Goal: Task Accomplishment & Management: Manage account settings

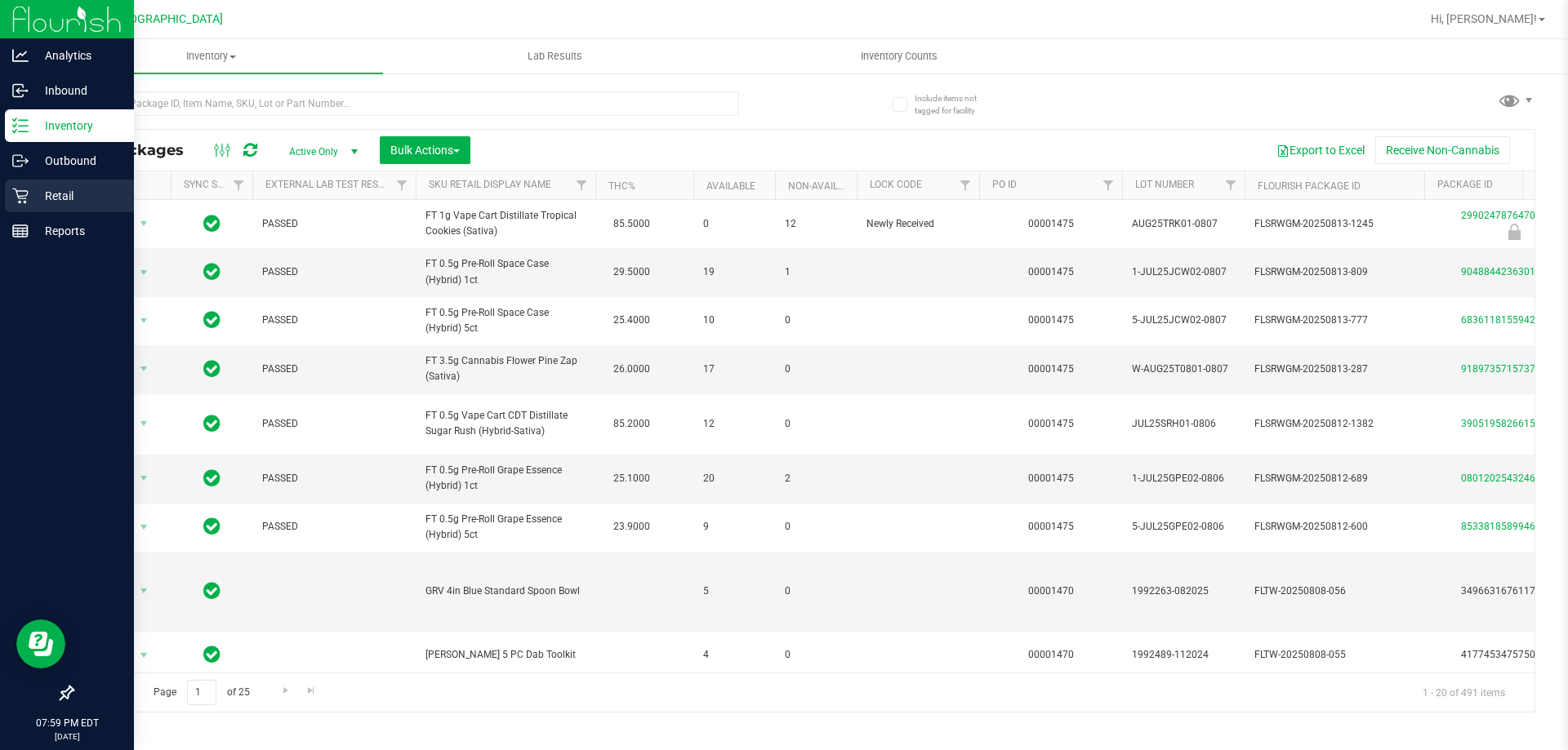
click at [16, 191] on icon at bounding box center [20, 196] width 17 height 17
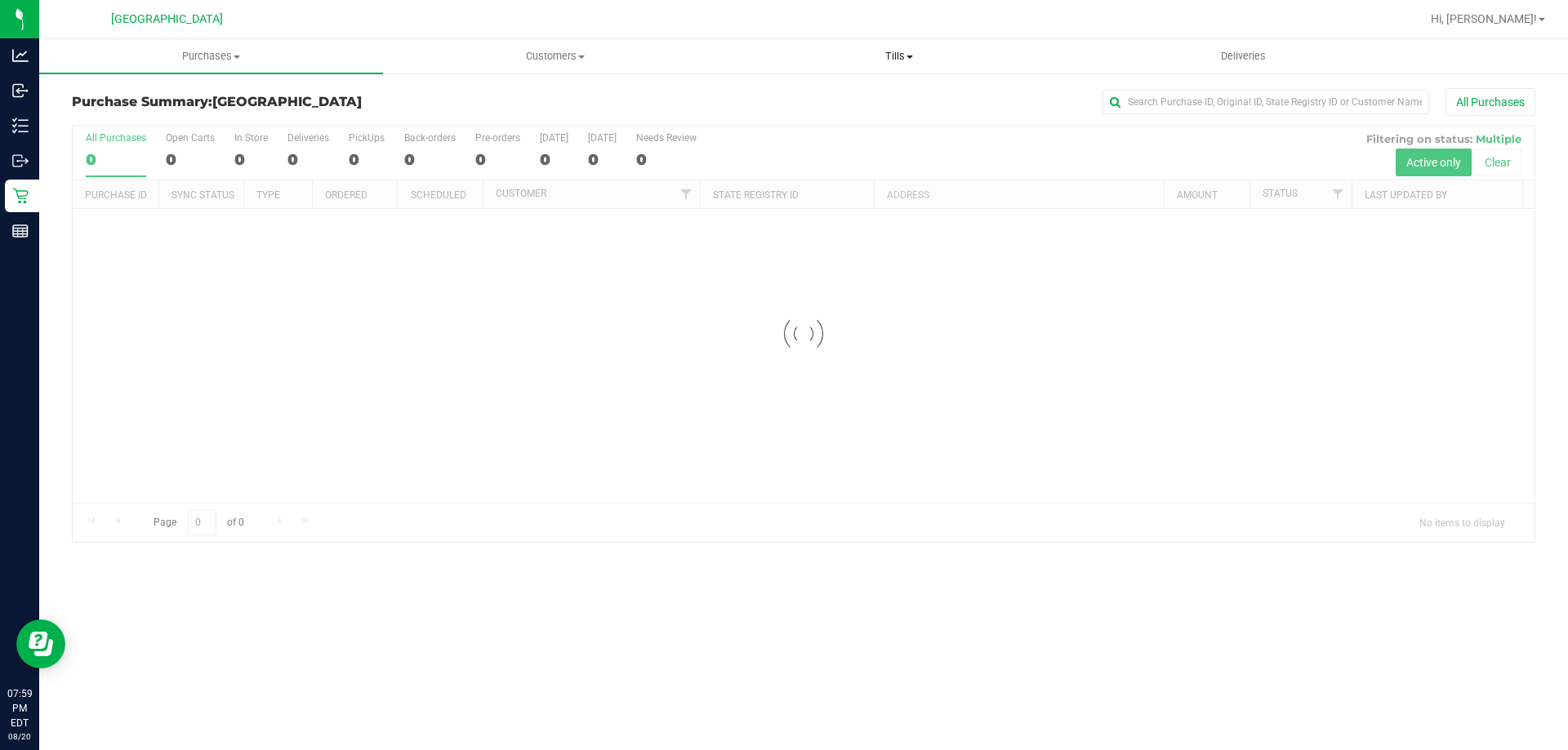
click at [881, 48] on uib-tab-heading "Tills Manage tills Reconcile e-payments" at bounding box center [899, 56] width 342 height 33
click at [883, 94] on li "Manage tills" at bounding box center [899, 98] width 344 height 19
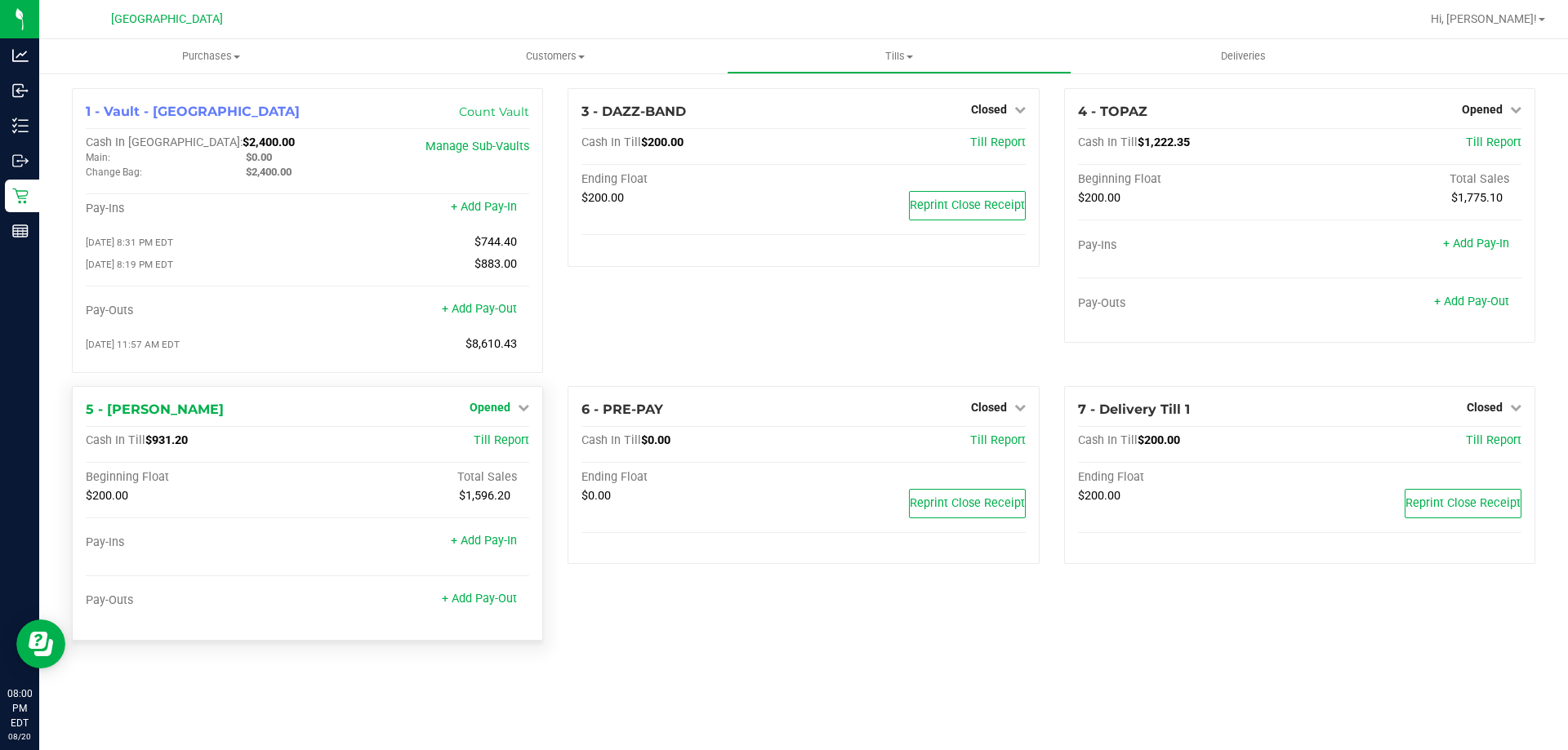
click at [487, 407] on span "Opened" at bounding box center [490, 407] width 41 height 13
click at [492, 445] on link "Close Till" at bounding box center [492, 440] width 44 height 13
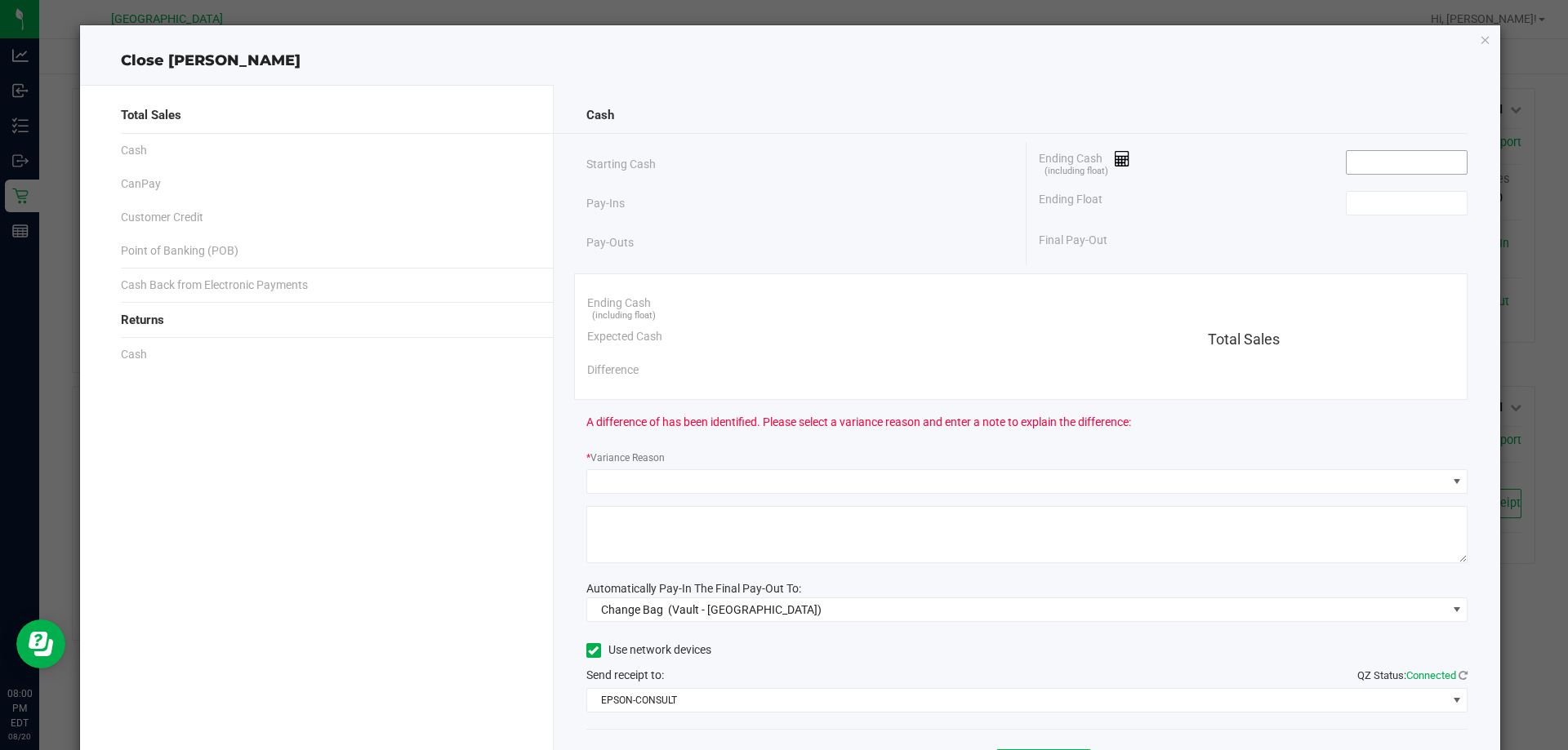
click at [1400, 163] on input at bounding box center [1406, 162] width 120 height 22
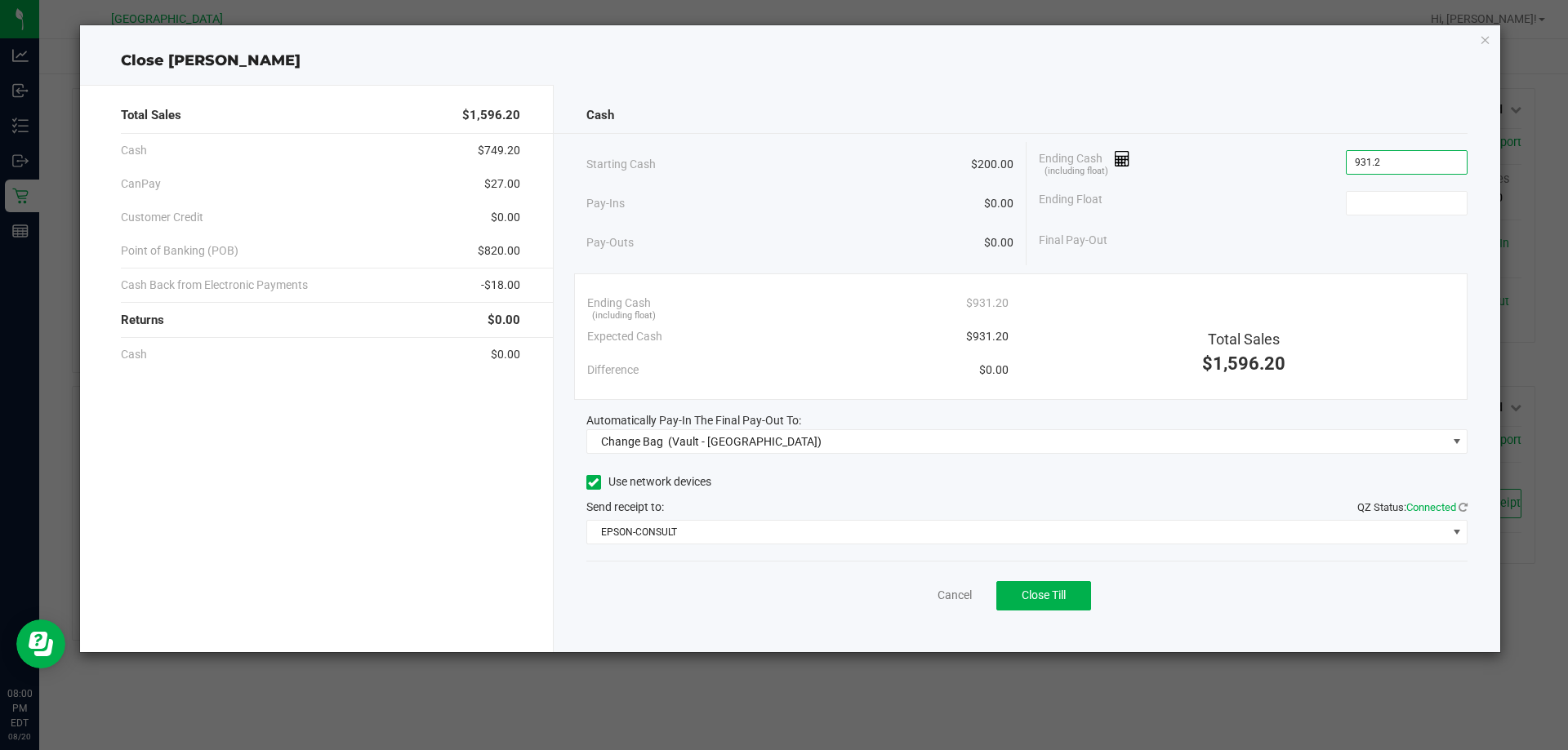
type input "$931.20"
type input "$200.00"
click at [1245, 202] on div "Ending Float $200.00" at bounding box center [1253, 204] width 429 height 41
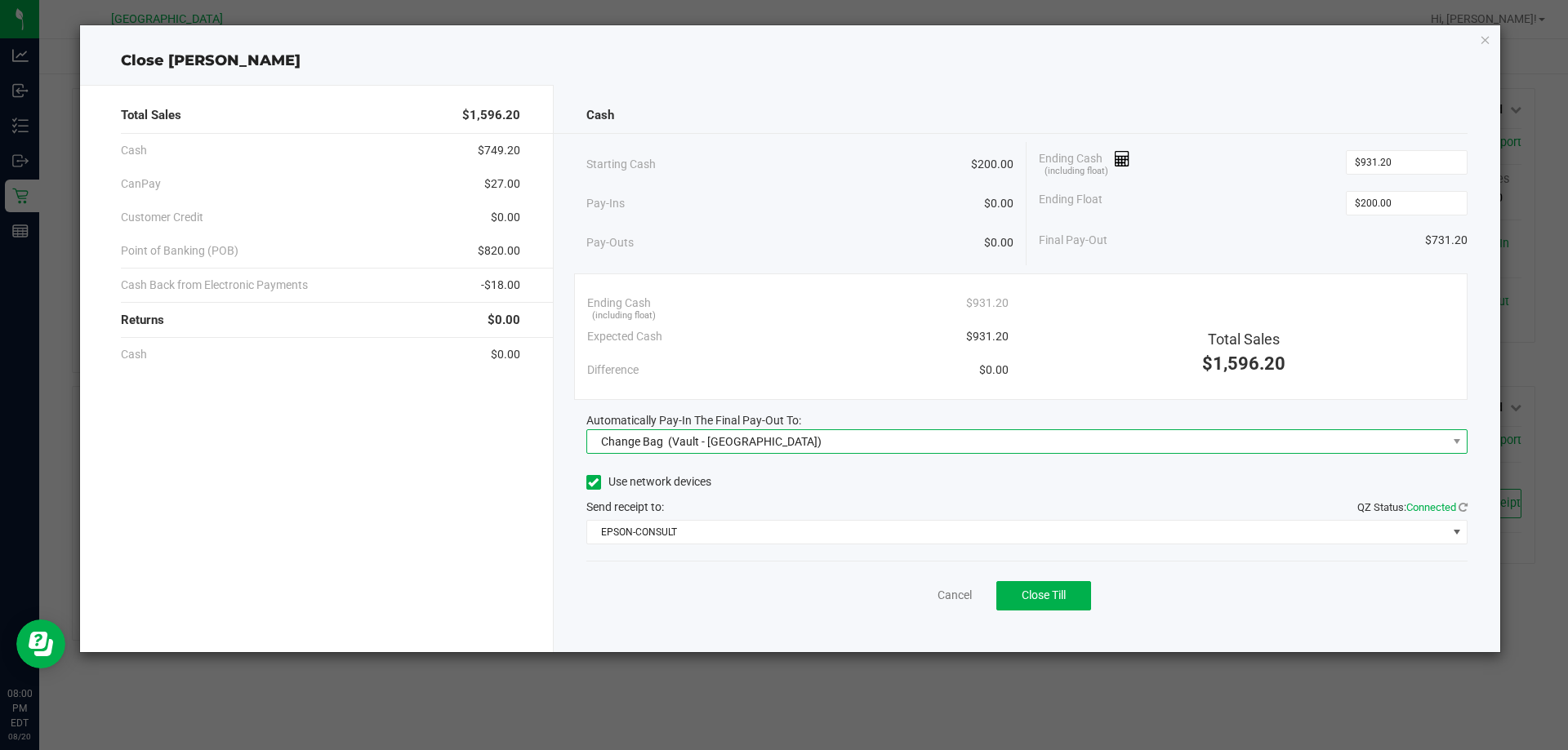
click at [806, 436] on span "Change Bag (Vault - [GEOGRAPHIC_DATA])" at bounding box center [1017, 441] width 860 height 22
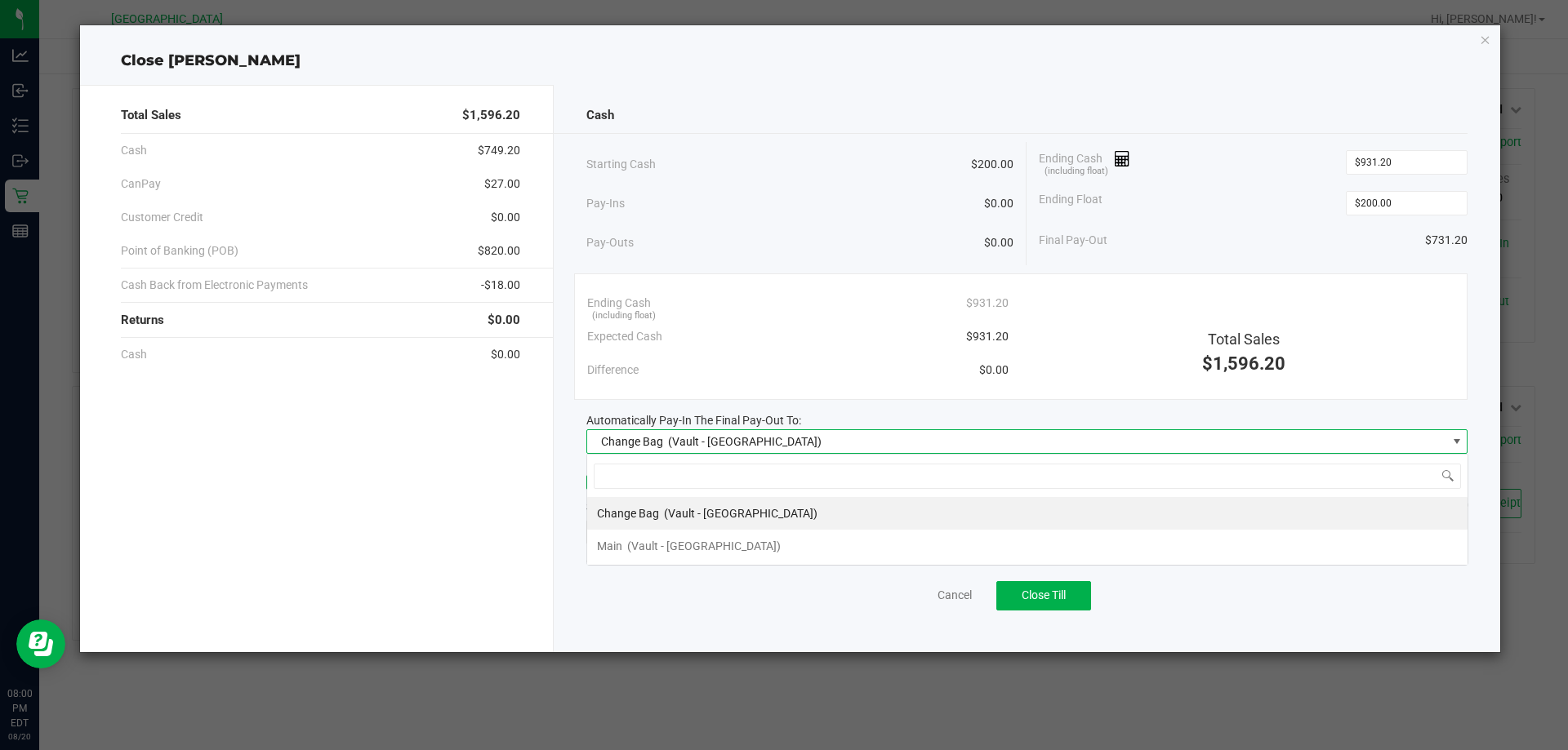
scroll to position [24, 881]
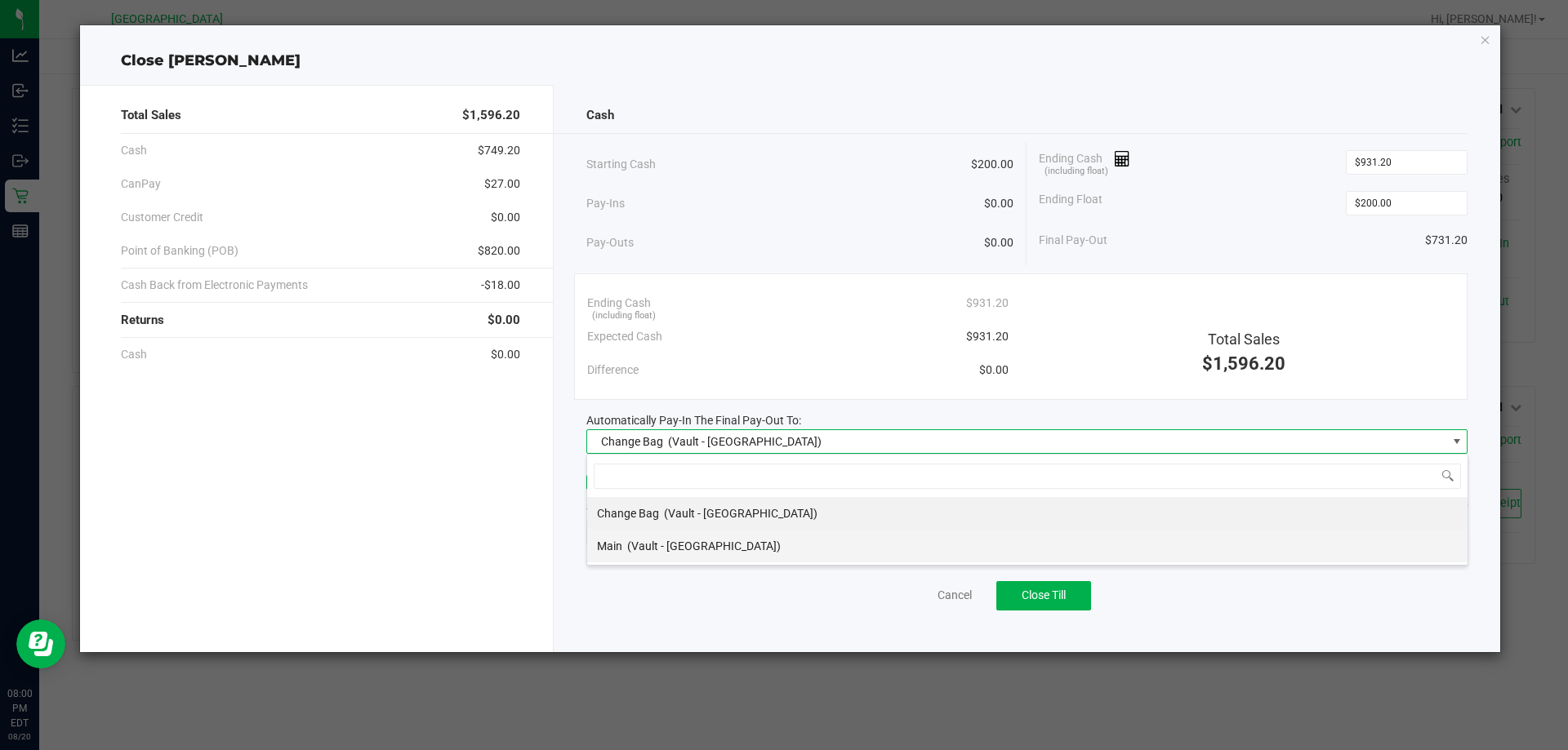
click at [709, 537] on div "Main (Vault - [GEOGRAPHIC_DATA])" at bounding box center [689, 546] width 184 height 29
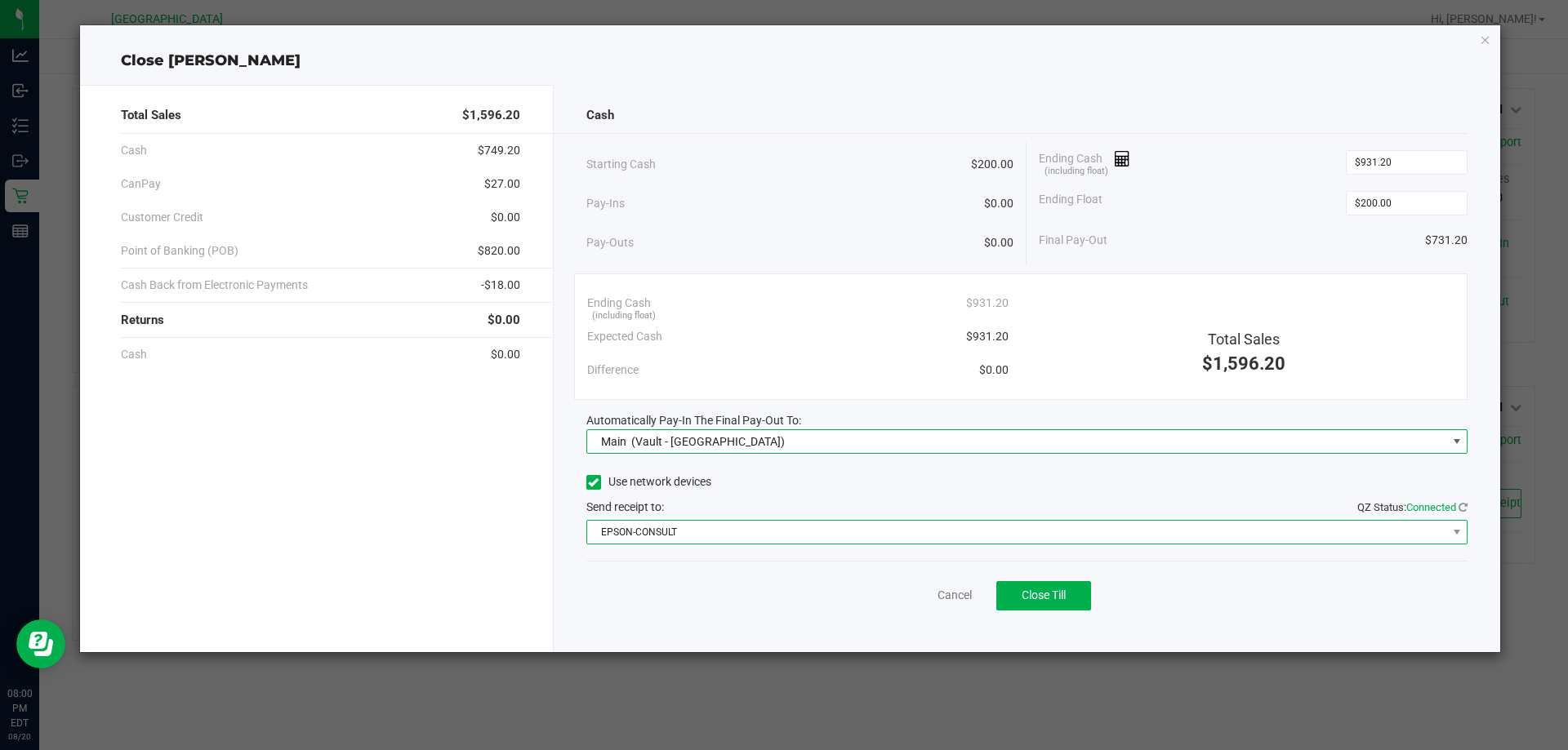
click at [720, 528] on span "EPSON-CONSULT" at bounding box center [1017, 532] width 860 height 22
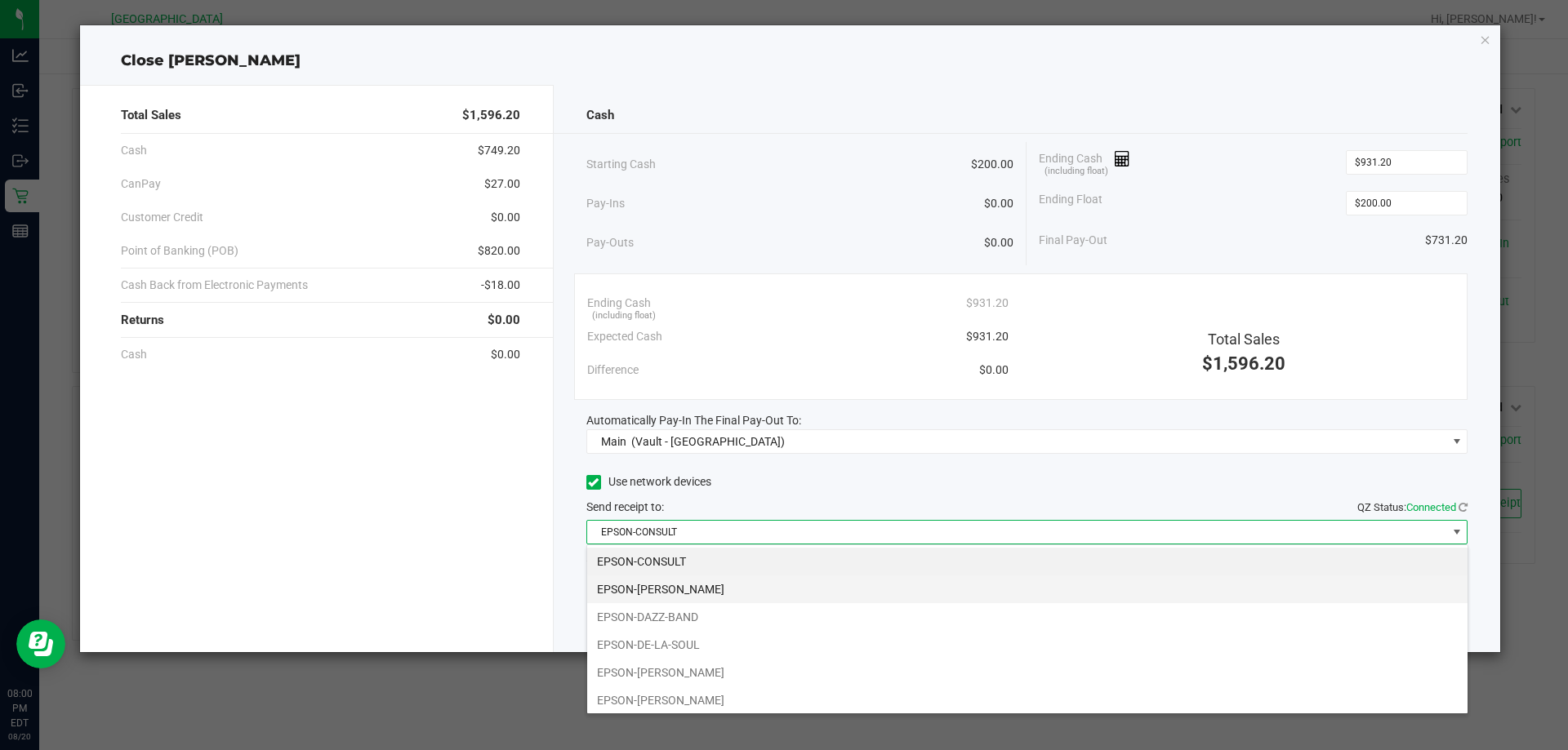
click at [708, 587] on li "EPSON-[PERSON_NAME]" at bounding box center [1028, 589] width 881 height 28
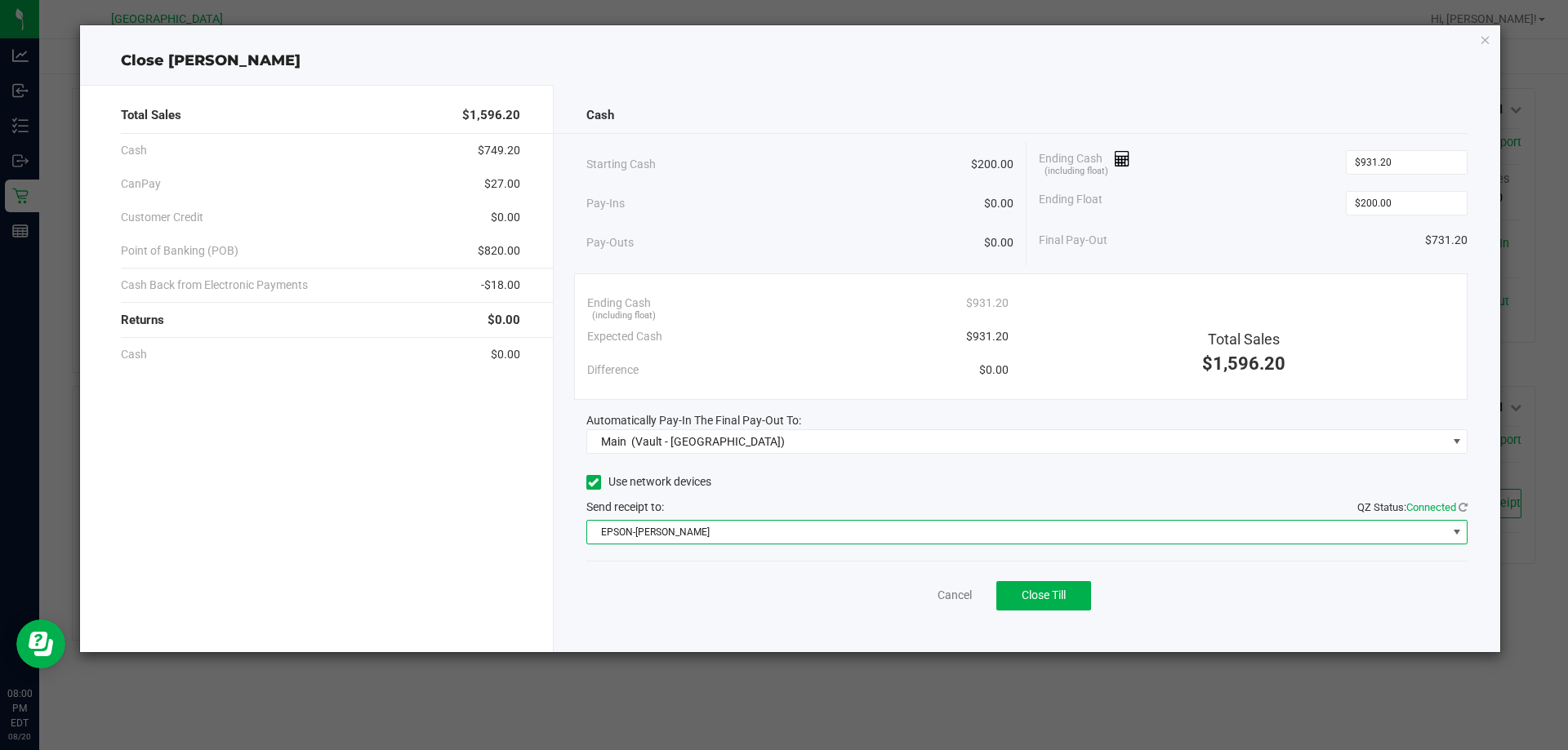
click at [843, 320] on div "Expected Cash $931.20" at bounding box center [798, 337] width 422 height 33
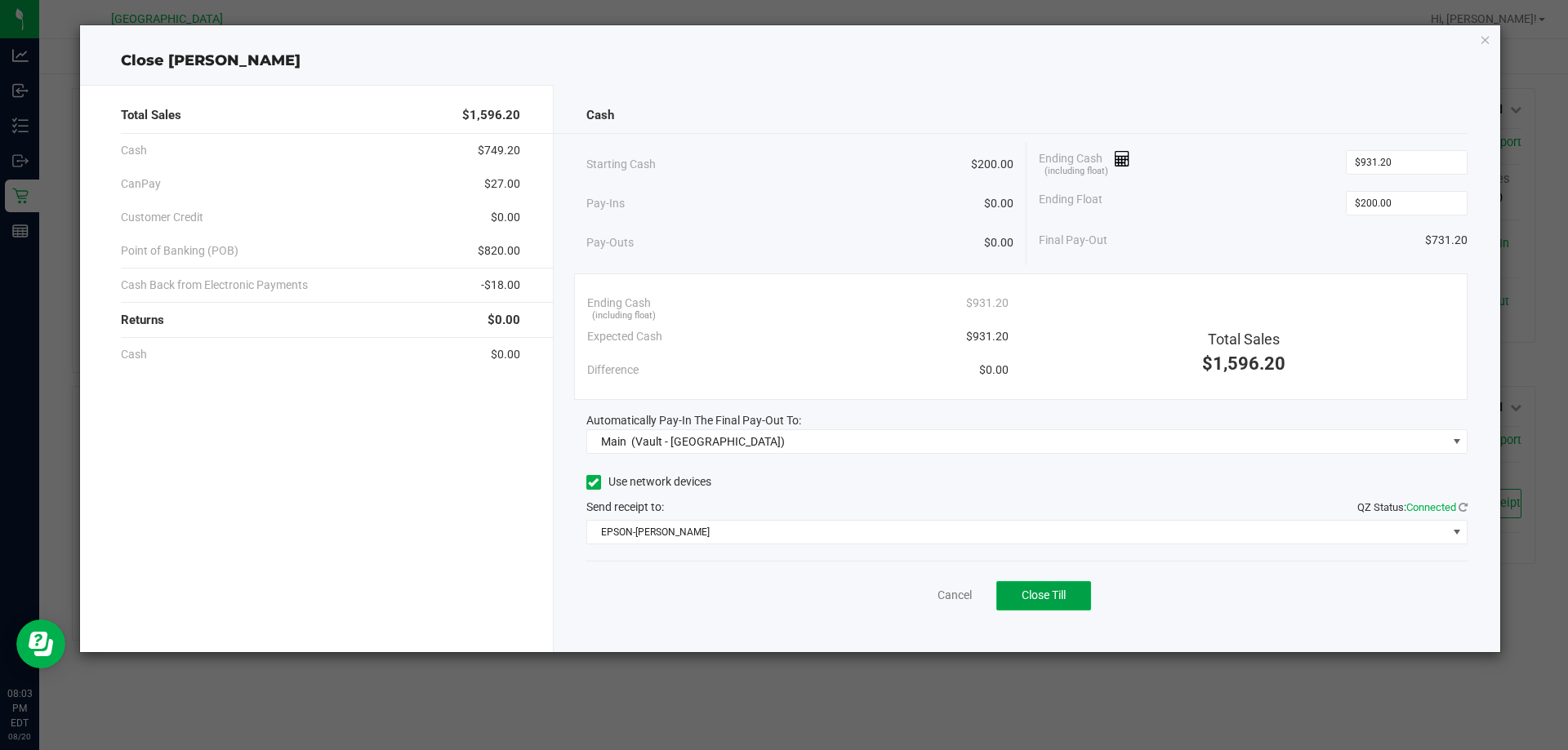
click at [1025, 600] on span "Close Till" at bounding box center [1044, 594] width 44 height 13
click at [925, 601] on link "Dismiss" at bounding box center [919, 596] width 39 height 18
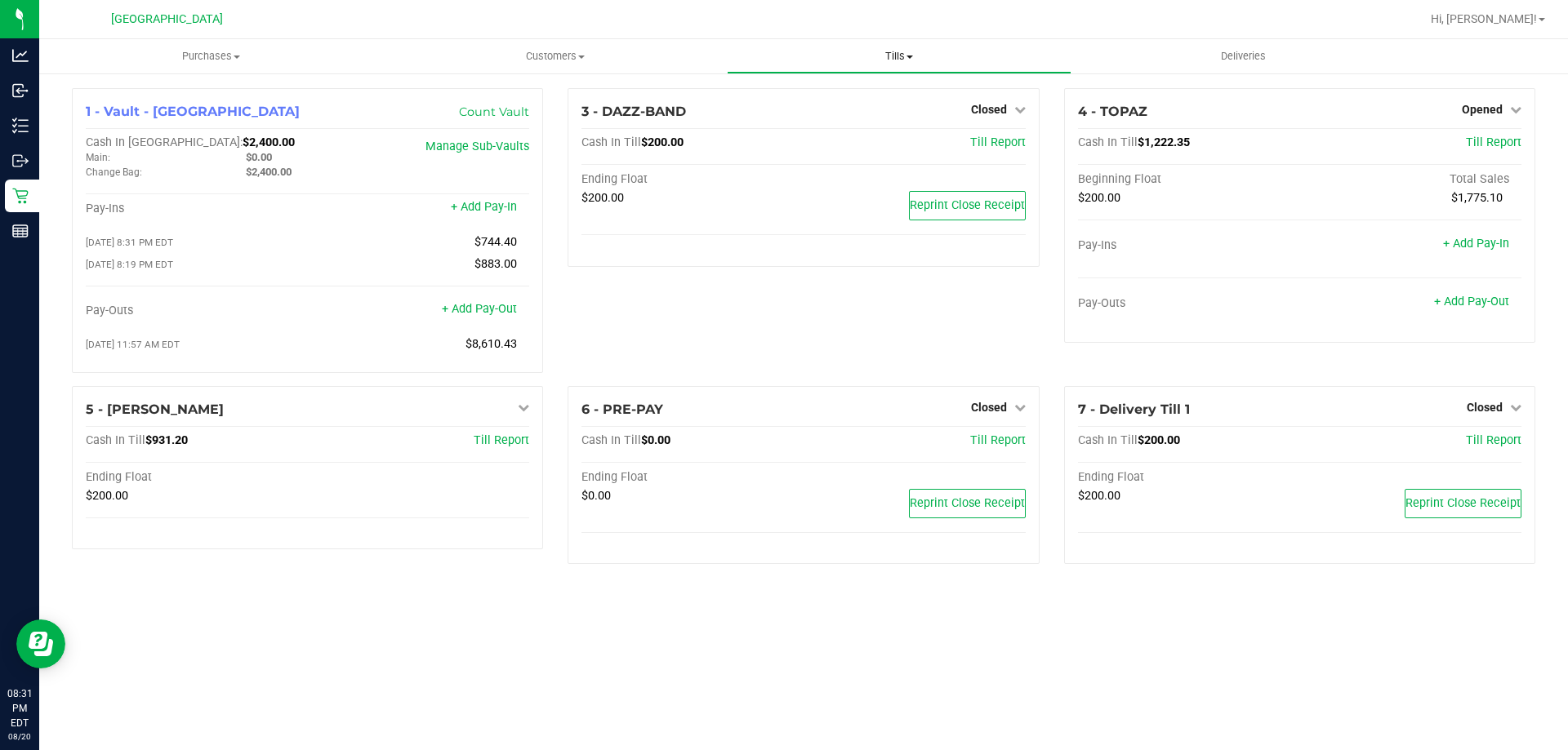
click at [885, 52] on span "Tills" at bounding box center [899, 56] width 342 height 15
click at [878, 94] on li "Manage tills" at bounding box center [899, 98] width 344 height 19
click at [1492, 112] on span "Opened" at bounding box center [1483, 109] width 41 height 13
click at [1487, 143] on link "Close Till" at bounding box center [1484, 143] width 44 height 13
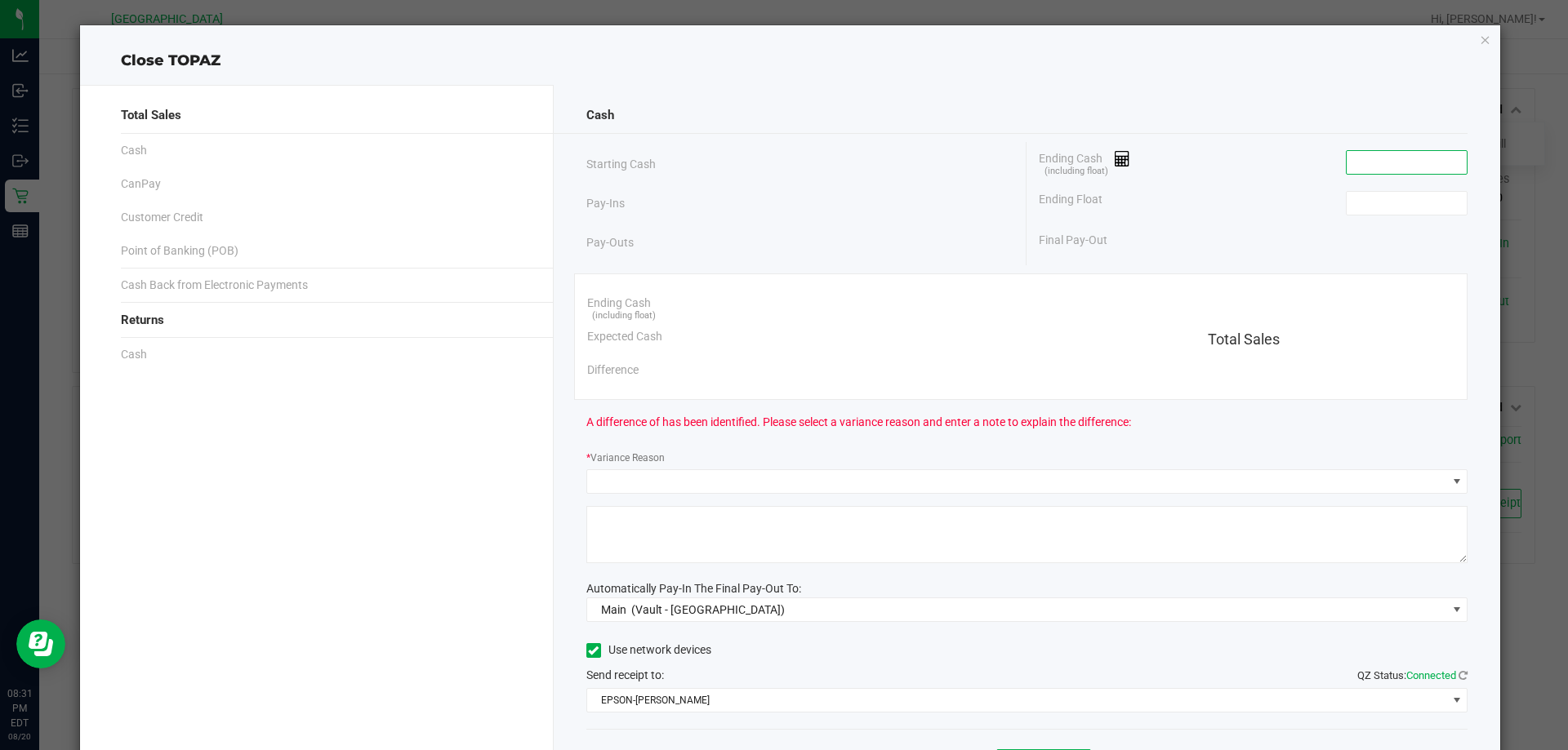
click at [1392, 167] on input at bounding box center [1406, 162] width 120 height 22
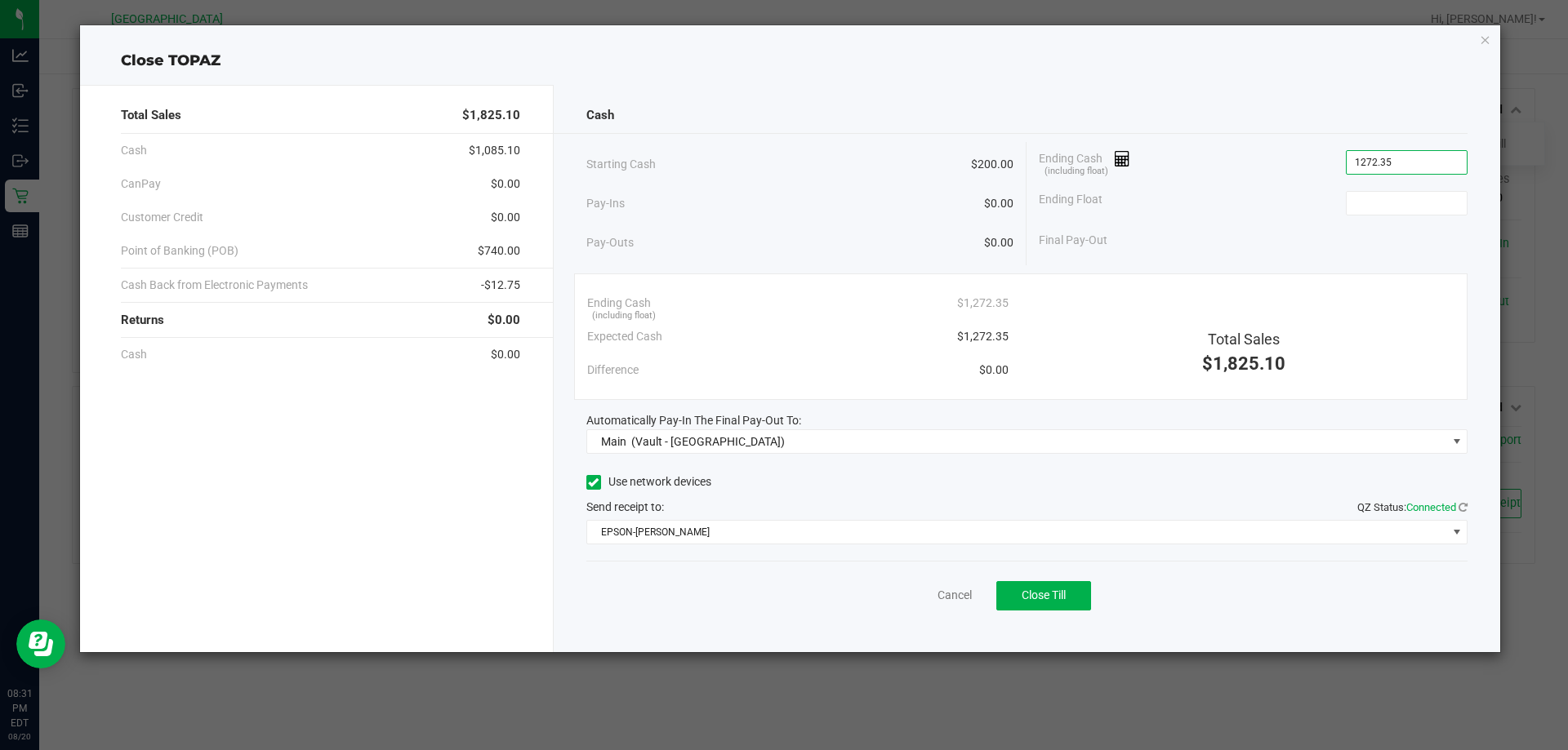
type input "$1,272.35"
type input "$200.00"
click at [853, 165] on div "Starting Cash $200.00" at bounding box center [800, 165] width 428 height 45
click at [1037, 589] on span "Close Till" at bounding box center [1044, 594] width 44 height 13
click at [937, 592] on link "Dismiss" at bounding box center [919, 596] width 39 height 18
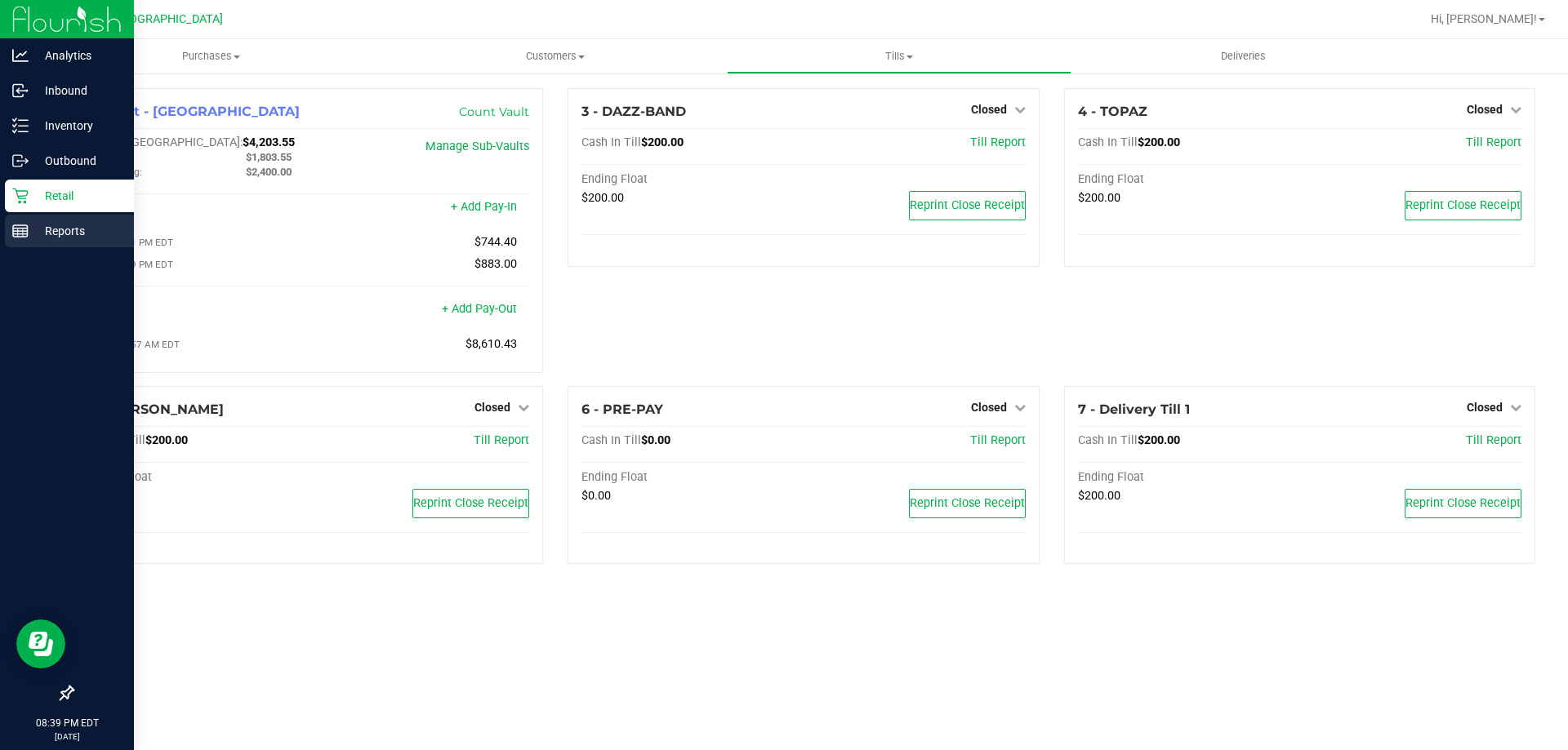
click at [57, 233] on p "Reports" at bounding box center [77, 231] width 98 height 19
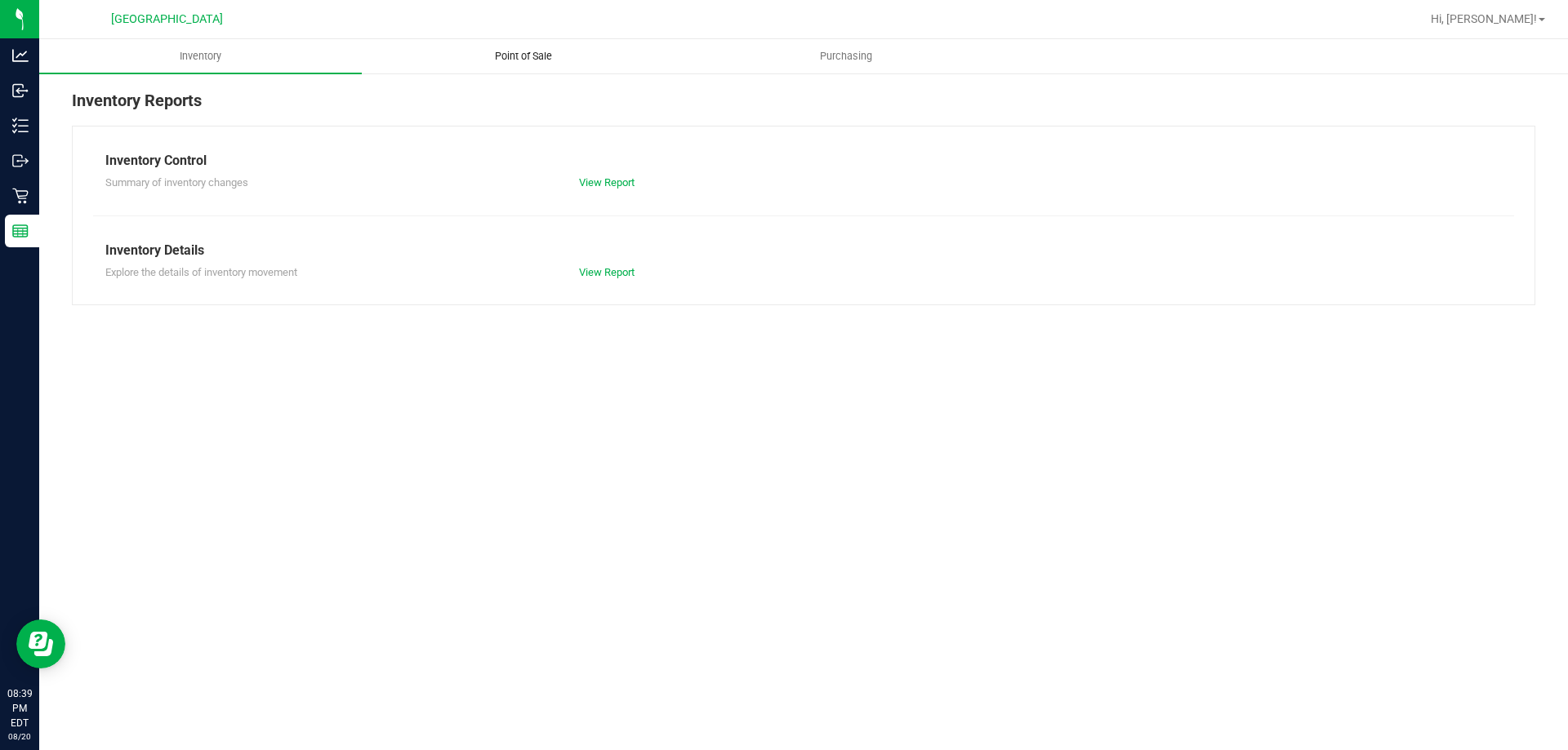
click at [498, 72] on uib-tab-heading "Point of Sale" at bounding box center [522, 56] width 321 height 33
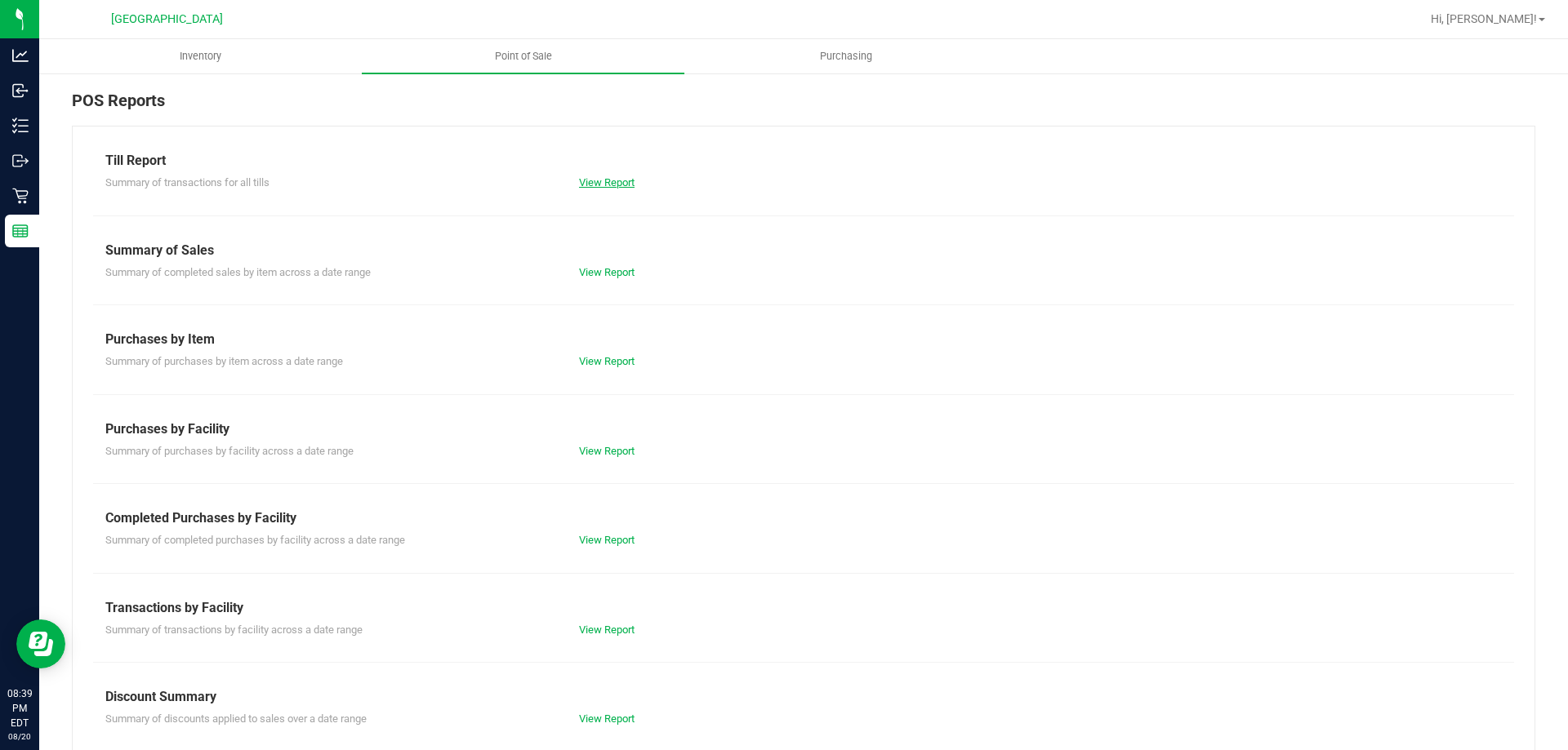
click at [577, 172] on div "Summary of transactions for all tills View Report" at bounding box center [804, 180] width 1422 height 20
click at [598, 184] on link "View Report" at bounding box center [606, 182] width 56 height 13
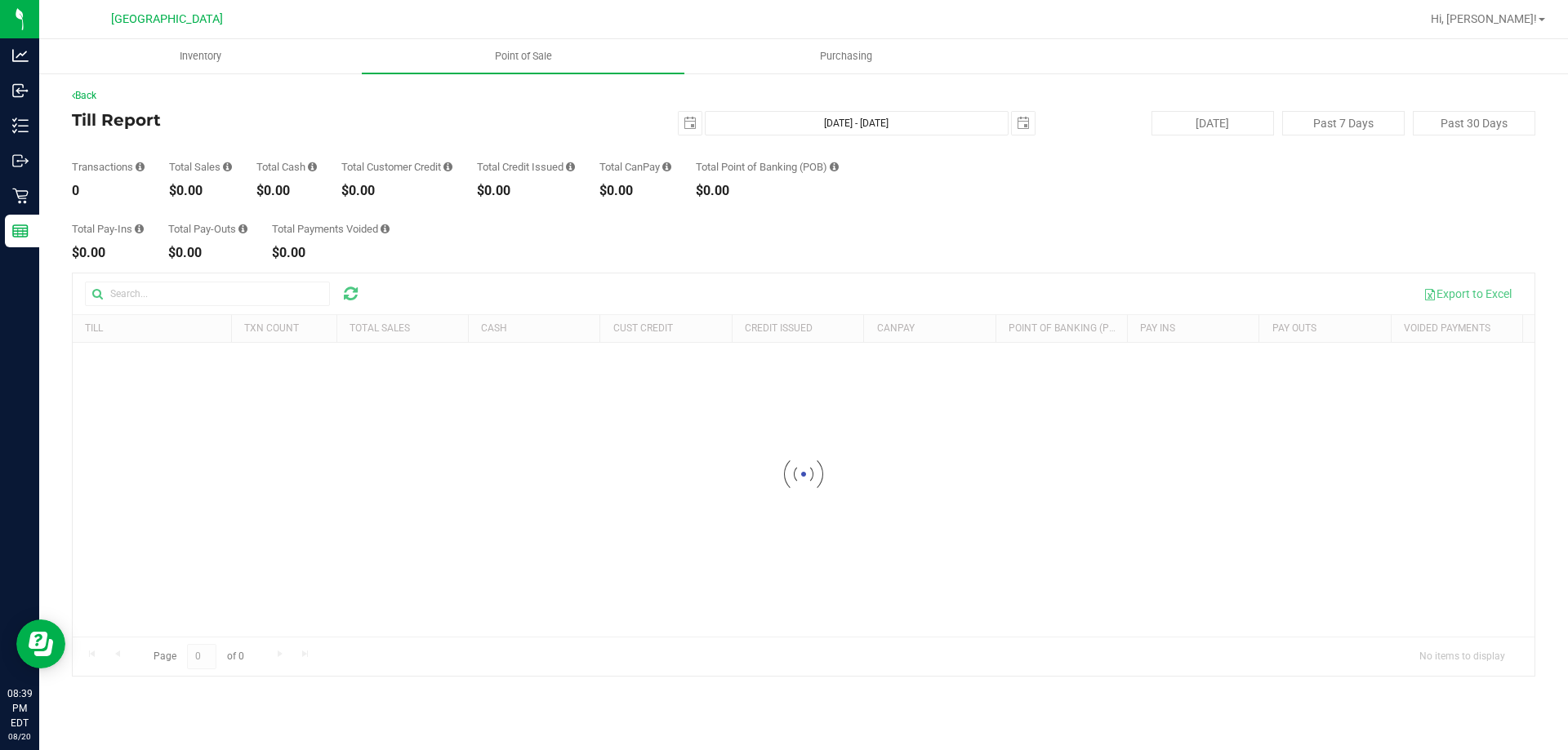
click at [876, 230] on div "Total Pay-Ins $0.00 Total Pay-Outs $0.00 Total Payments Voided $0.00" at bounding box center [804, 229] width 1464 height 62
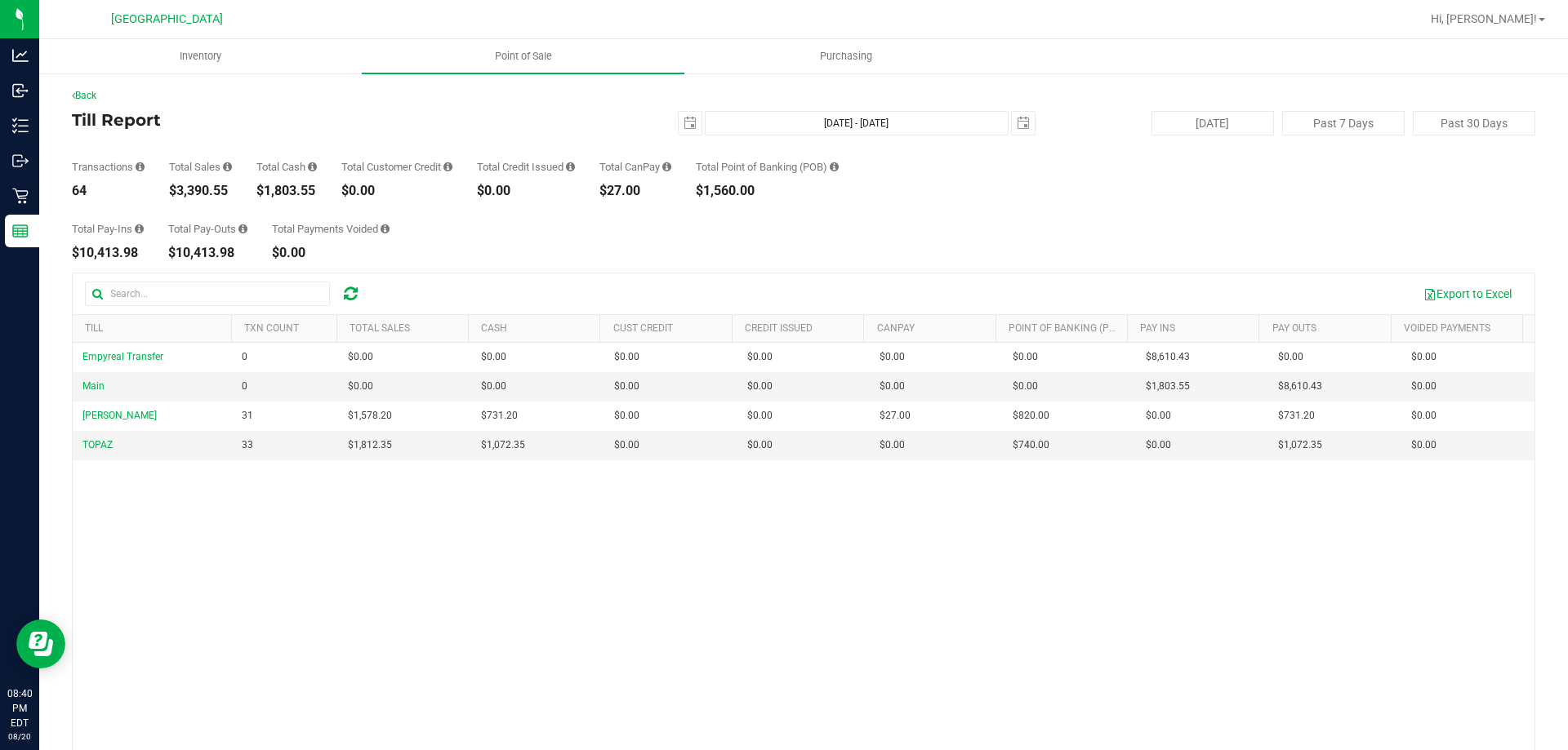
click at [535, 223] on div "Total Pay-Ins $10,413.98 Total Pay-Outs $10,413.98 Total Payments Voided $0.00" at bounding box center [804, 229] width 1464 height 62
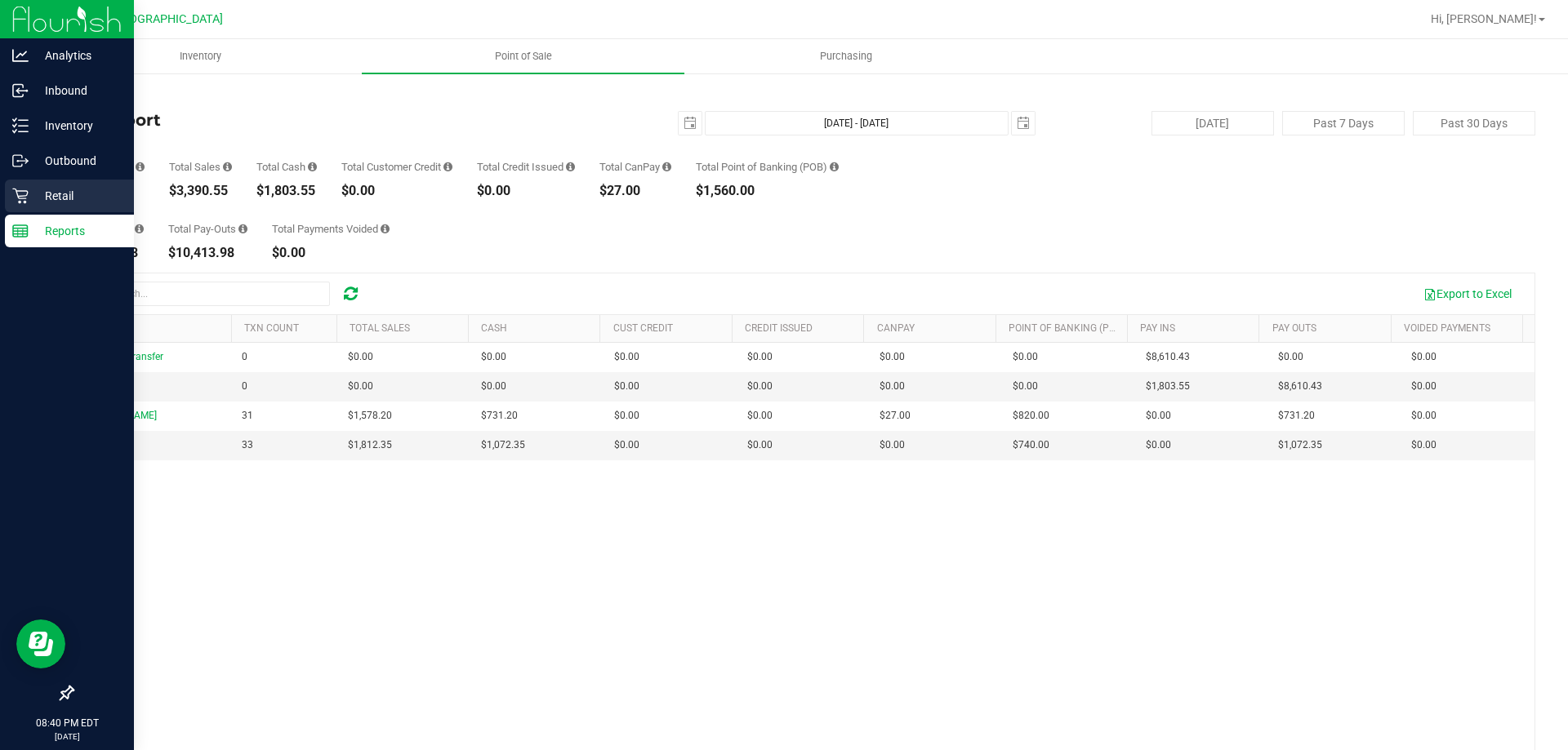
click at [82, 189] on p "Retail" at bounding box center [77, 196] width 98 height 19
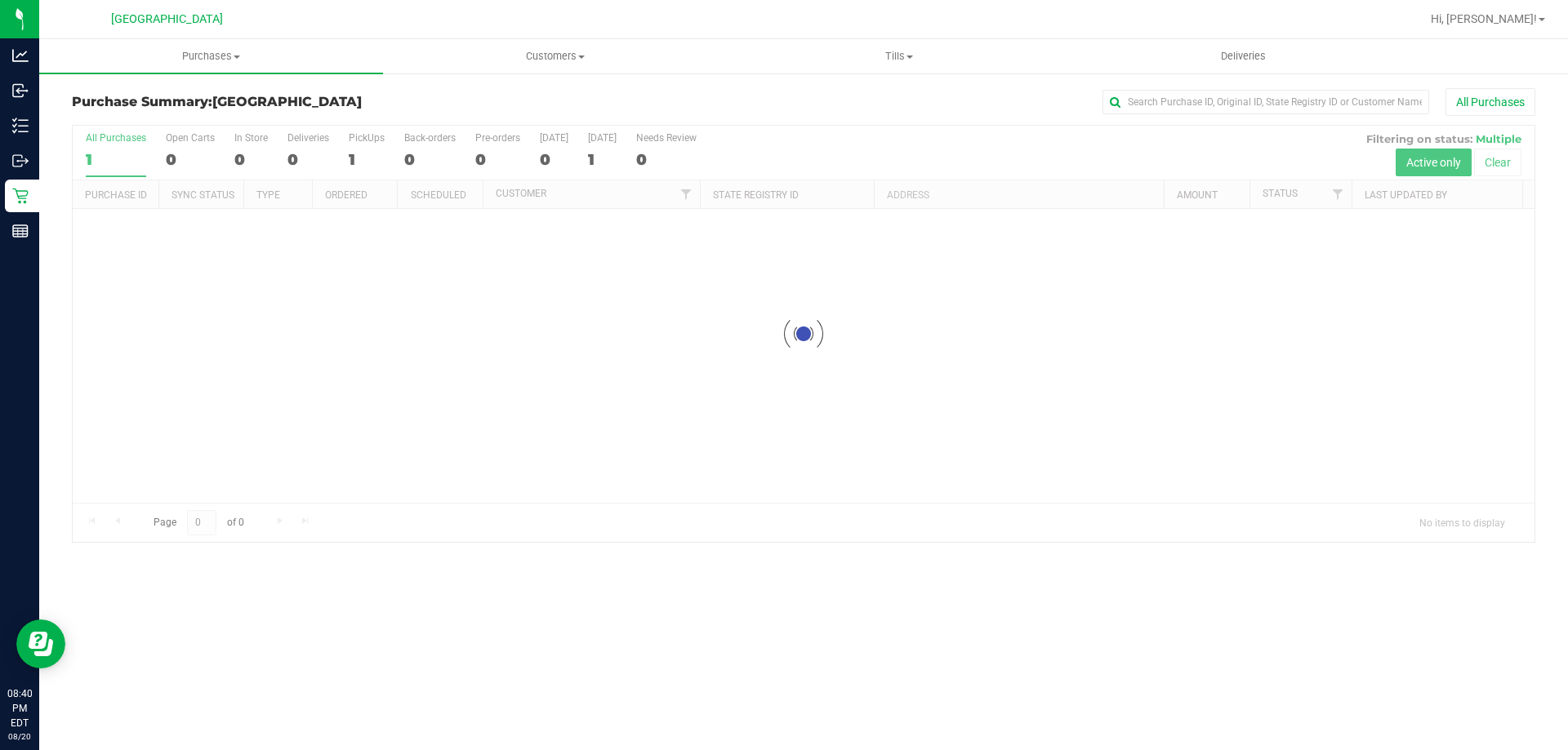
click at [720, 205] on div at bounding box center [804, 334] width 1463 height 417
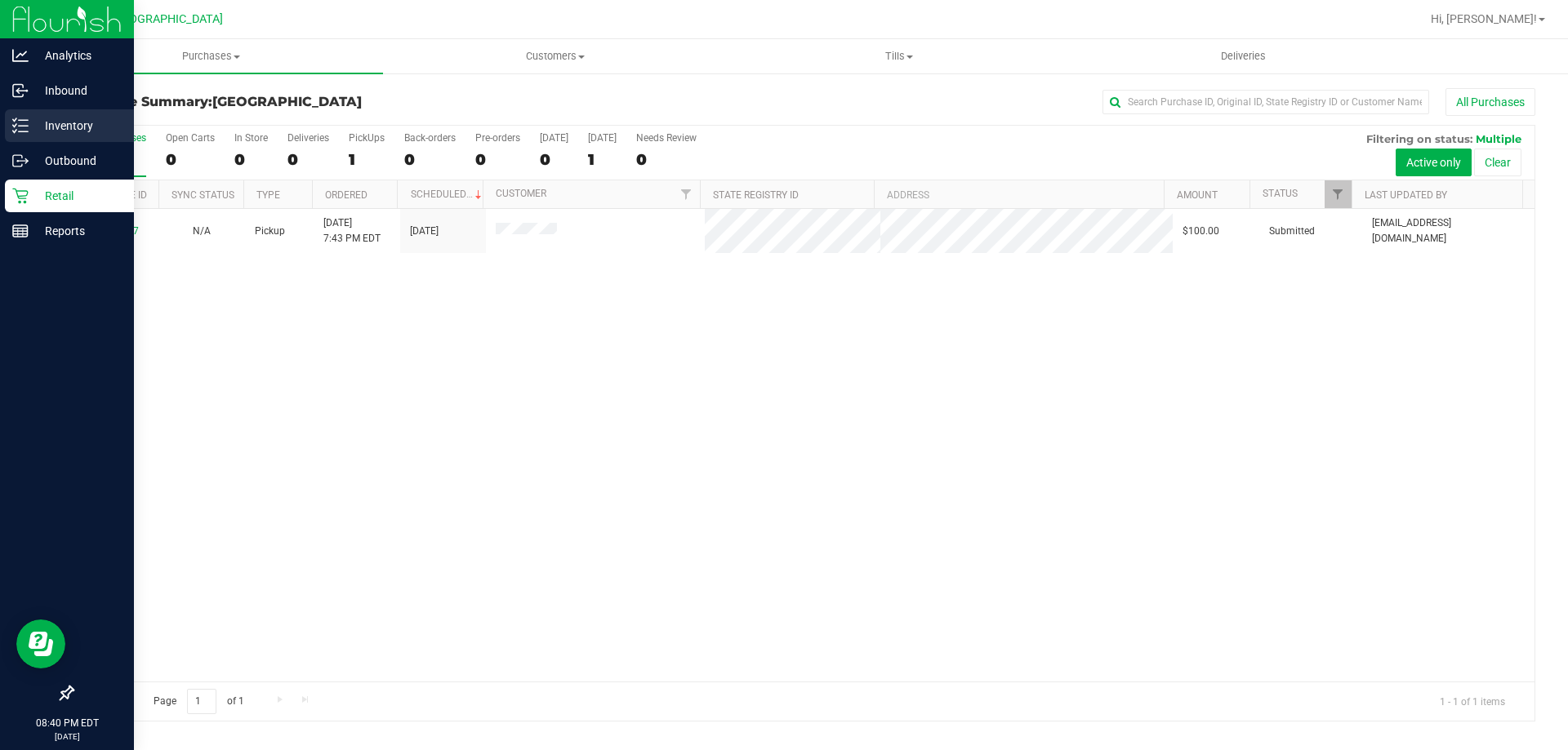
click at [33, 131] on p "Inventory" at bounding box center [77, 126] width 98 height 19
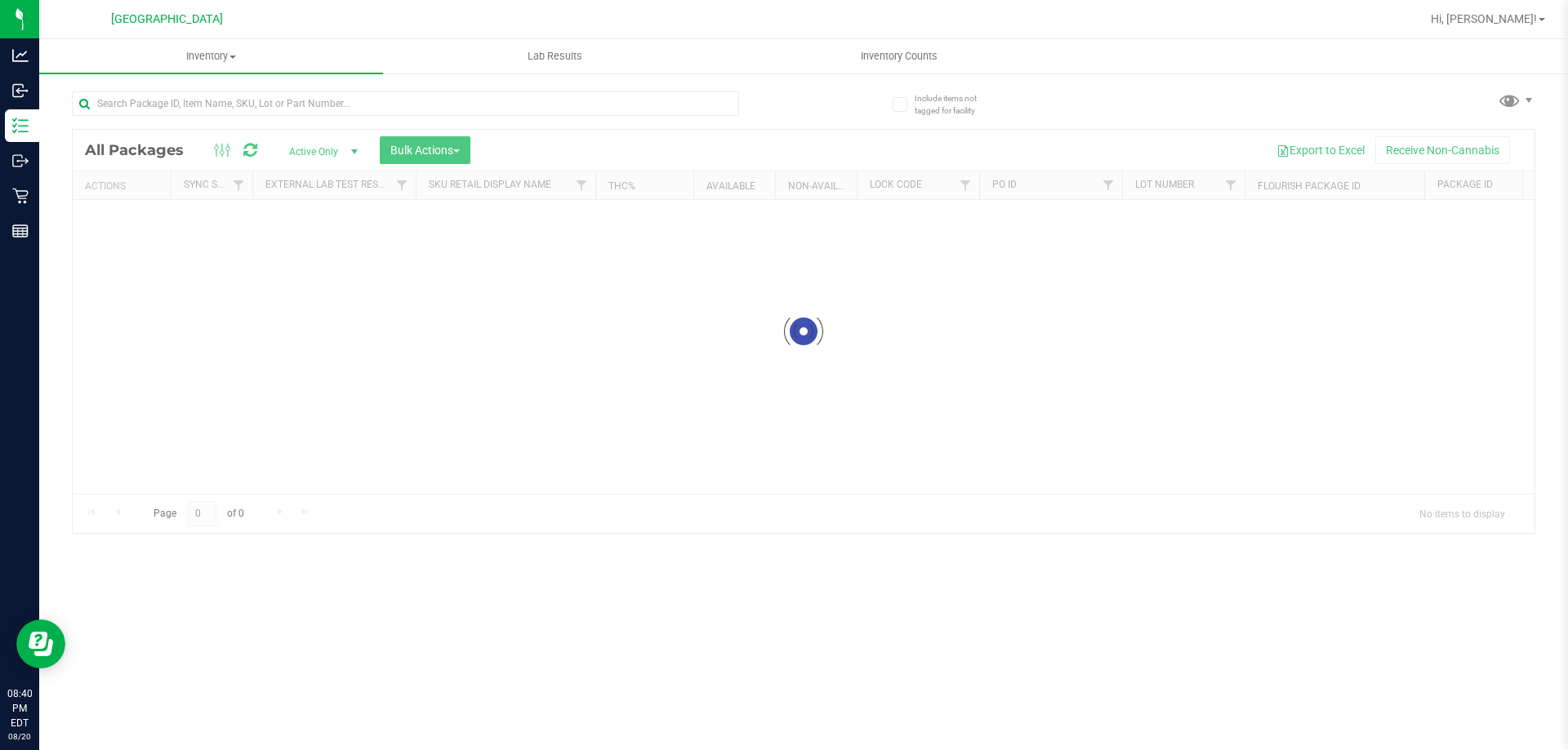
click at [909, 51] on span "Inventory Counts" at bounding box center [899, 56] width 121 height 15
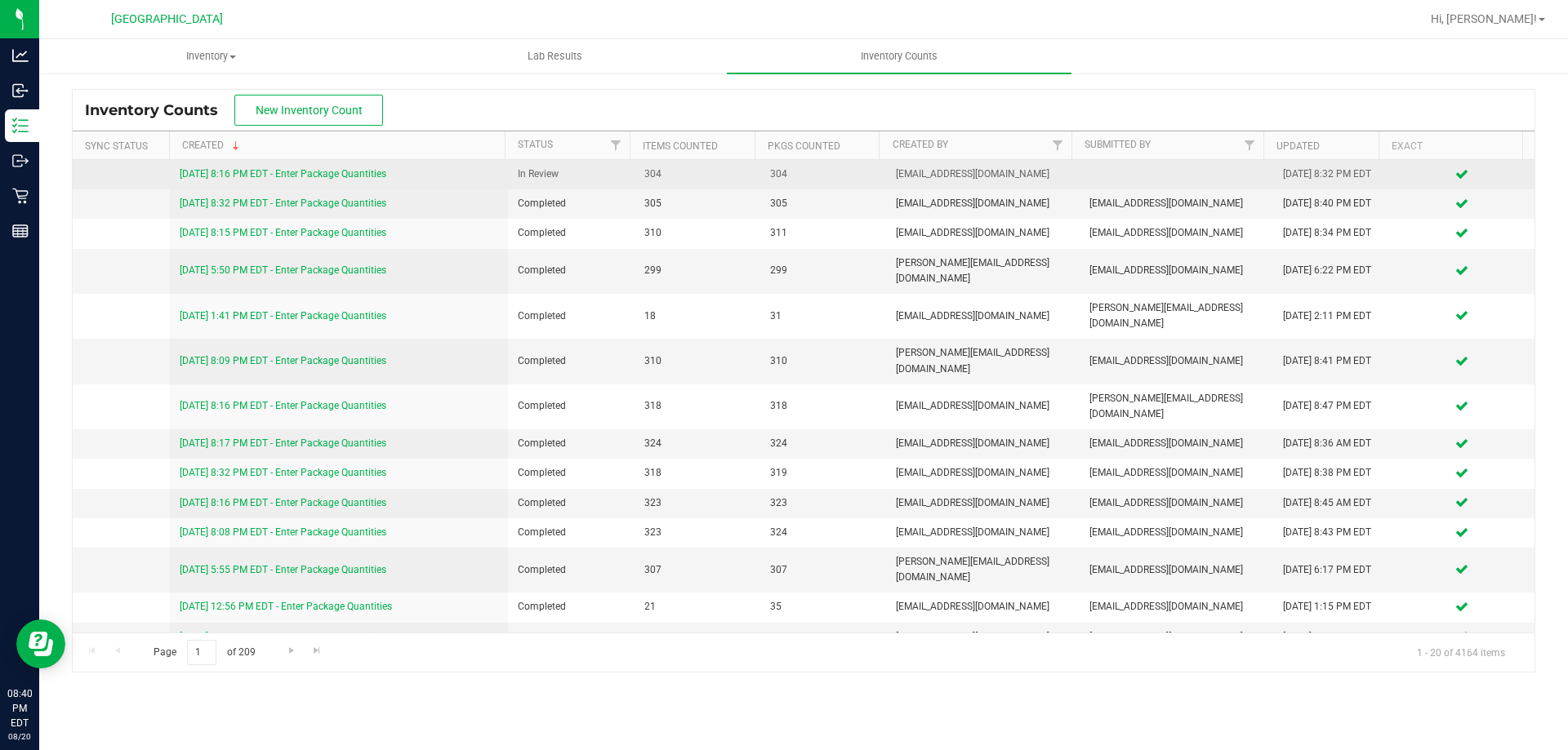
click at [233, 172] on link "[DATE] 8:16 PM EDT - Enter Package Quantities" at bounding box center [283, 174] width 207 height 12
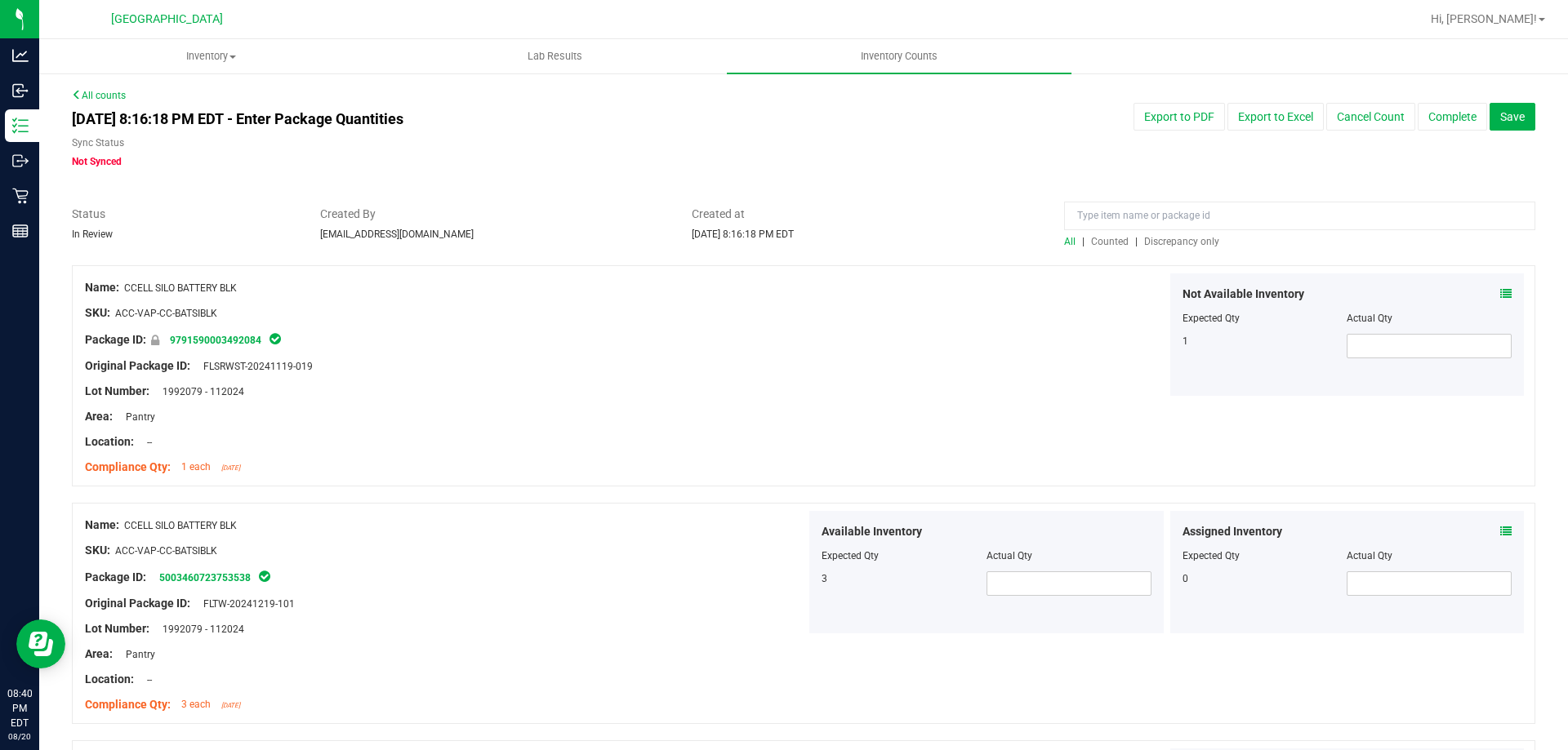
click at [1180, 247] on div "All | Counted | Discrepancy only" at bounding box center [1300, 242] width 472 height 15
click at [1183, 240] on span "Discrepancy only" at bounding box center [1181, 242] width 75 height 12
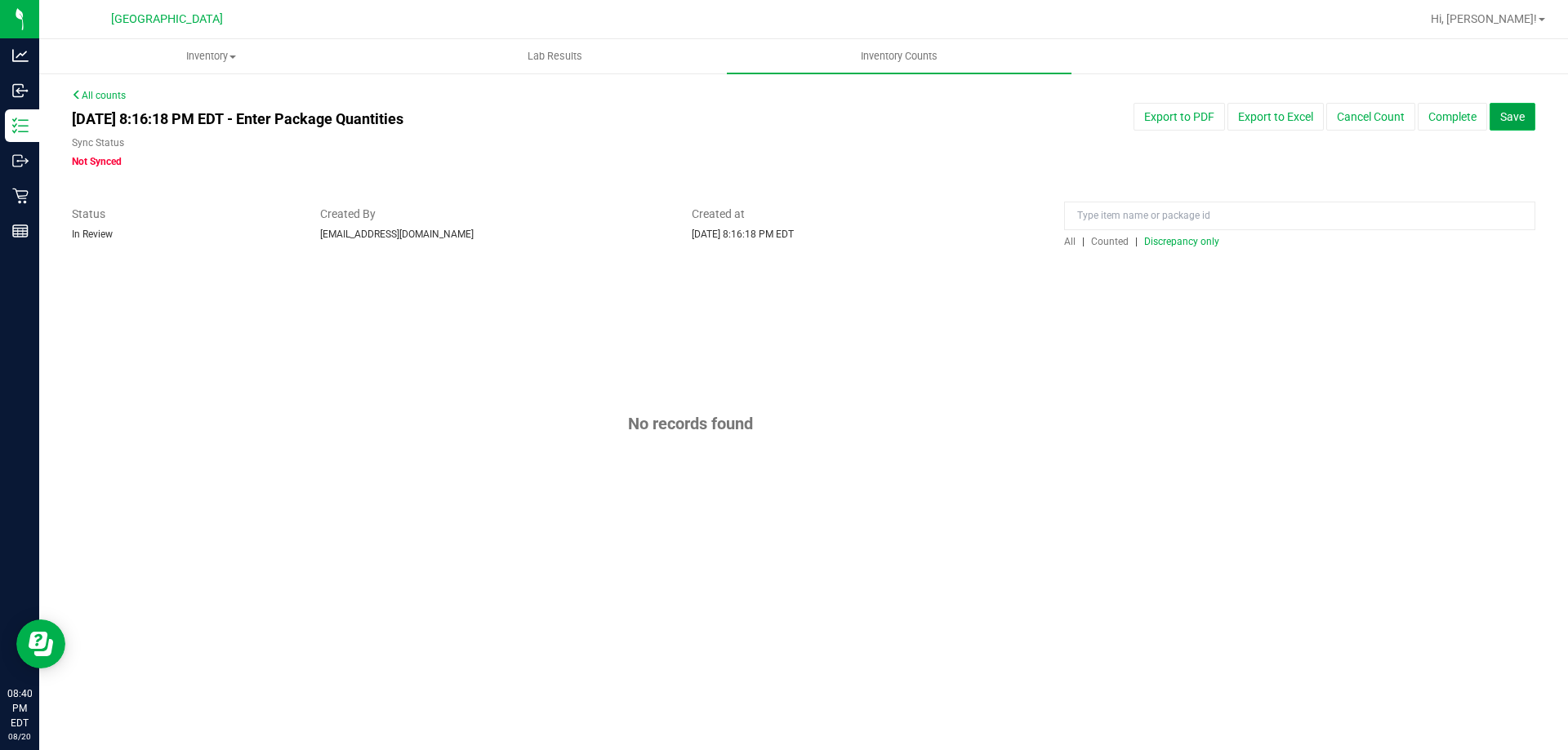
click at [1504, 112] on span "Save" at bounding box center [1512, 116] width 24 height 13
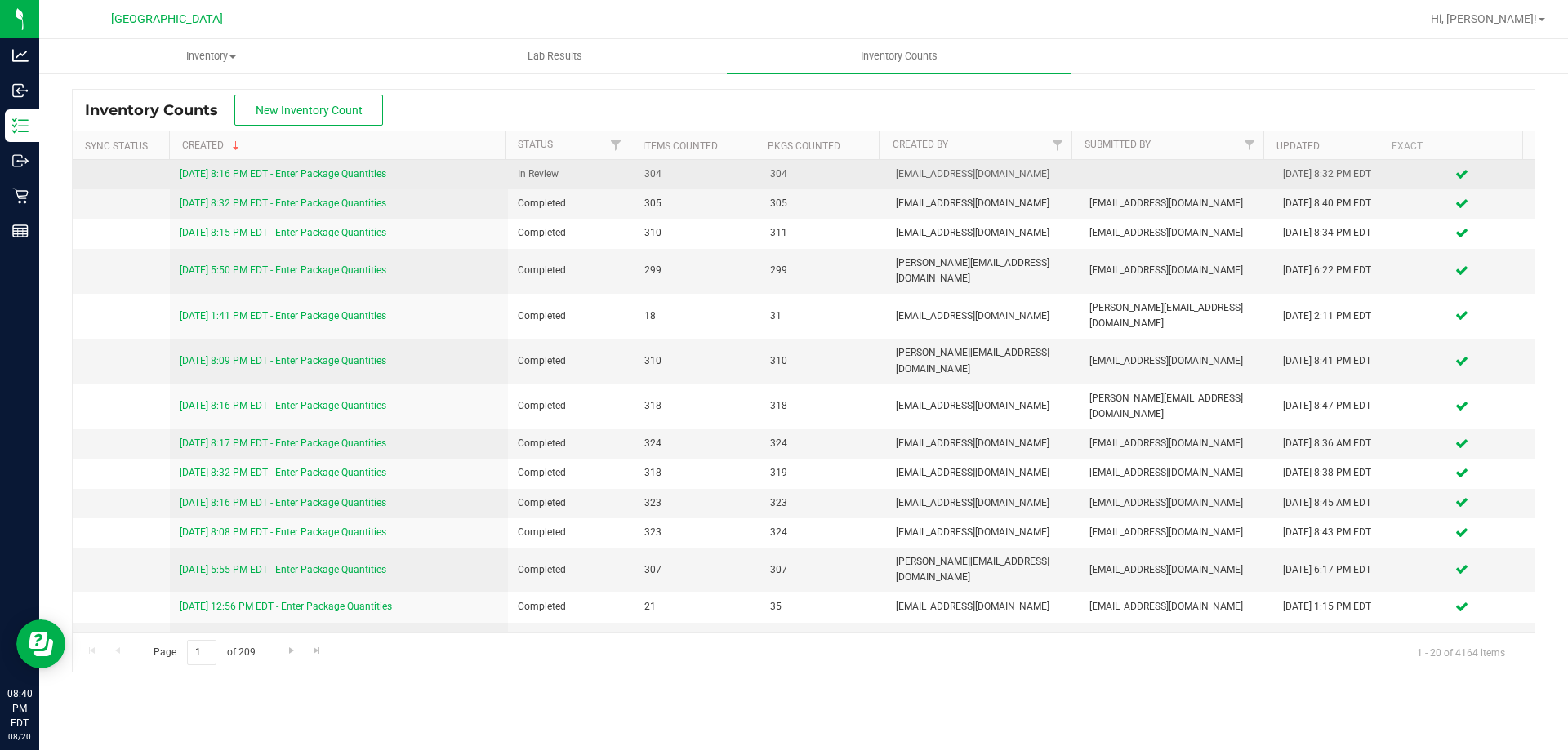
click at [270, 173] on link "[DATE] 8:16 PM EDT - Enter Package Quantities" at bounding box center [283, 174] width 207 height 12
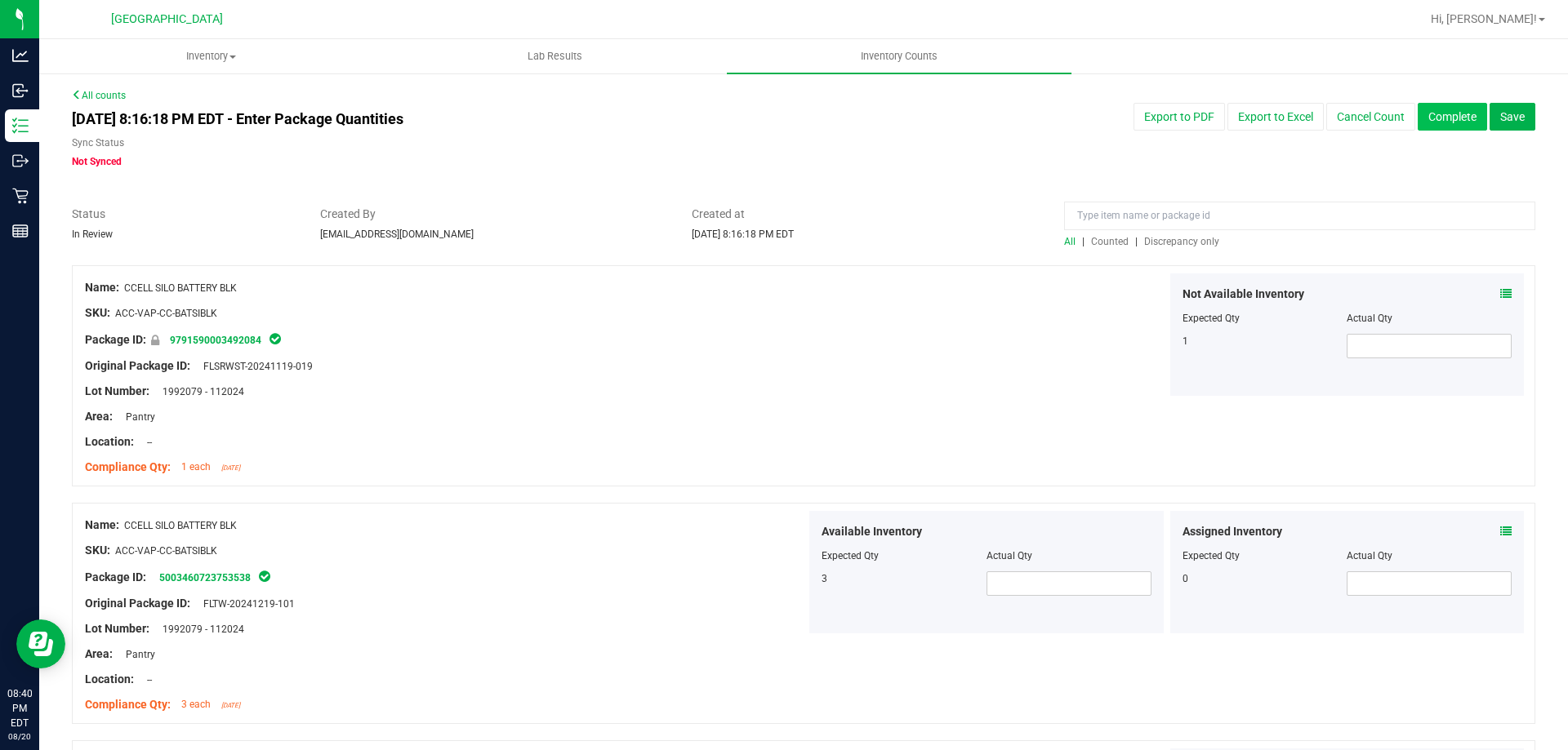
click at [1435, 108] on button "Complete" at bounding box center [1452, 117] width 69 height 28
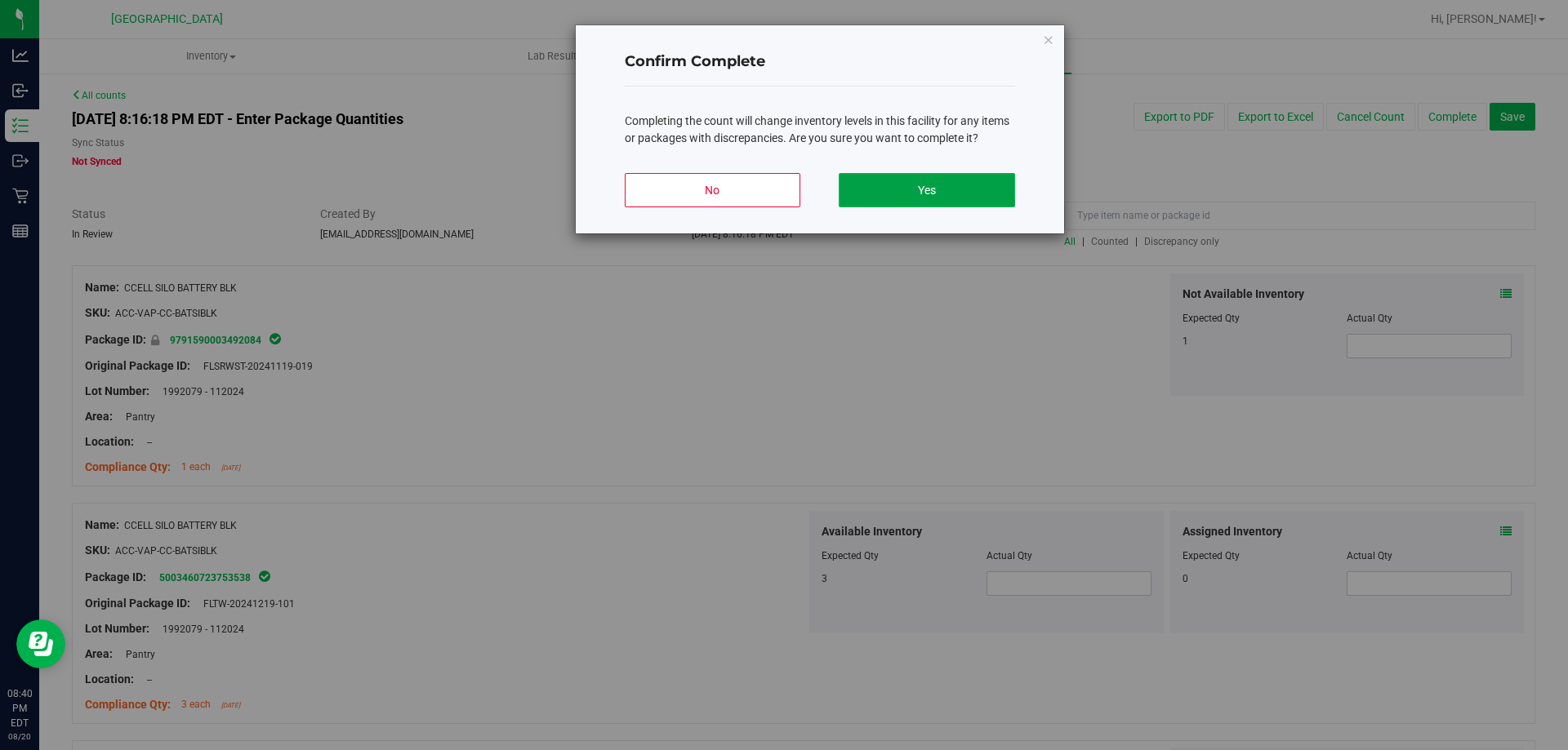
click at [913, 184] on button "Yes" at bounding box center [927, 190] width 175 height 34
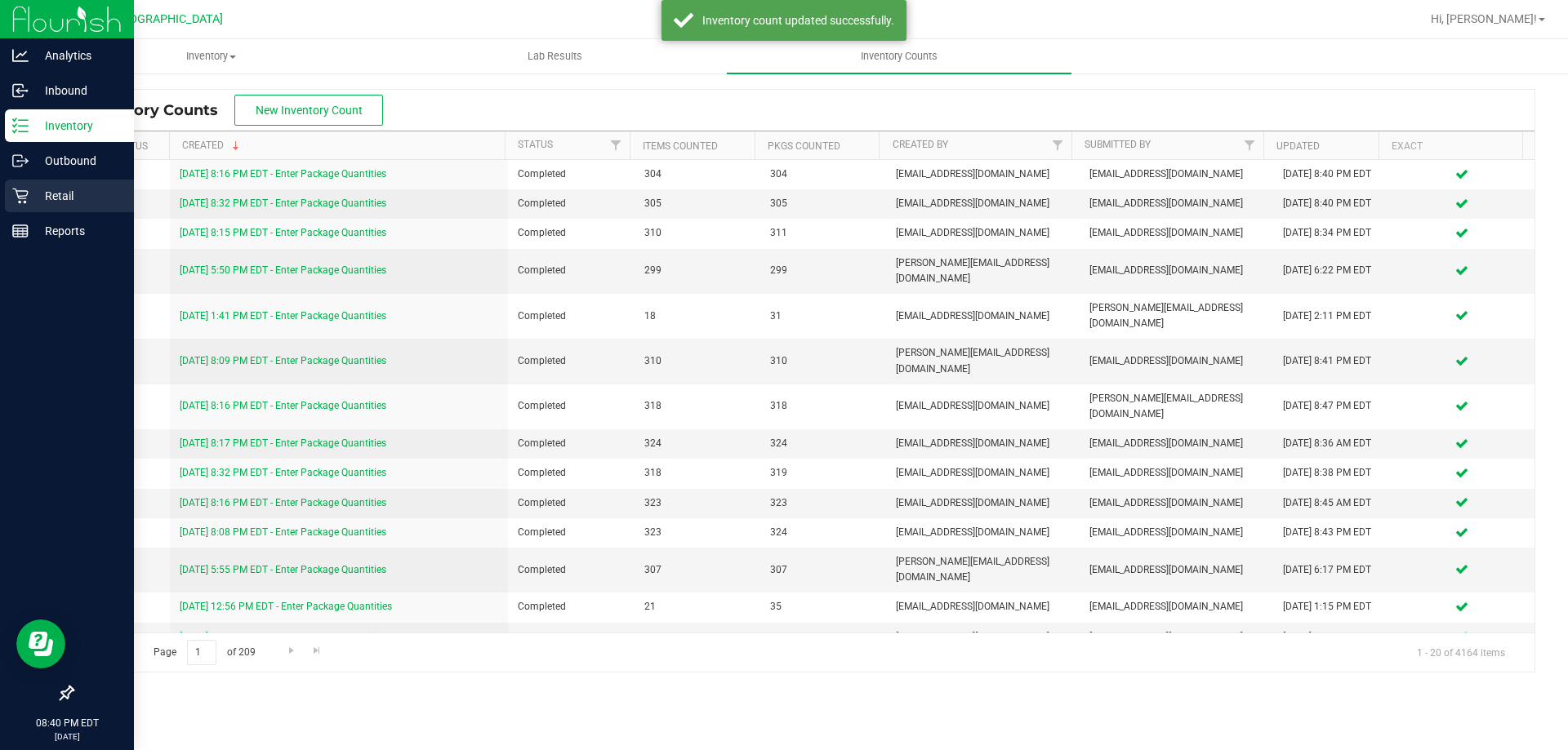
click at [37, 203] on p "Retail" at bounding box center [77, 196] width 98 height 19
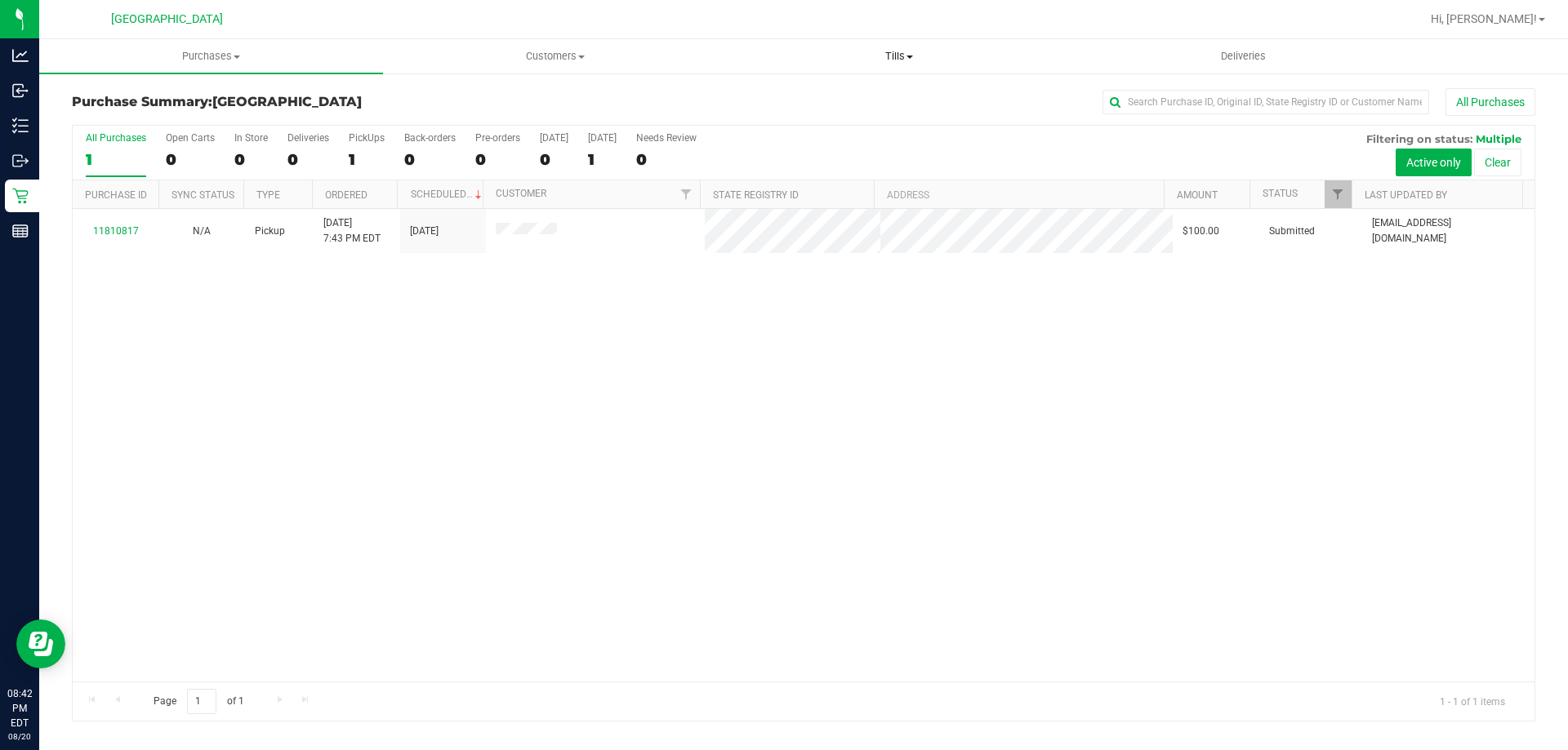
click at [924, 60] on span "Tills" at bounding box center [899, 56] width 342 height 15
click at [894, 98] on li "Manage tills" at bounding box center [899, 98] width 344 height 19
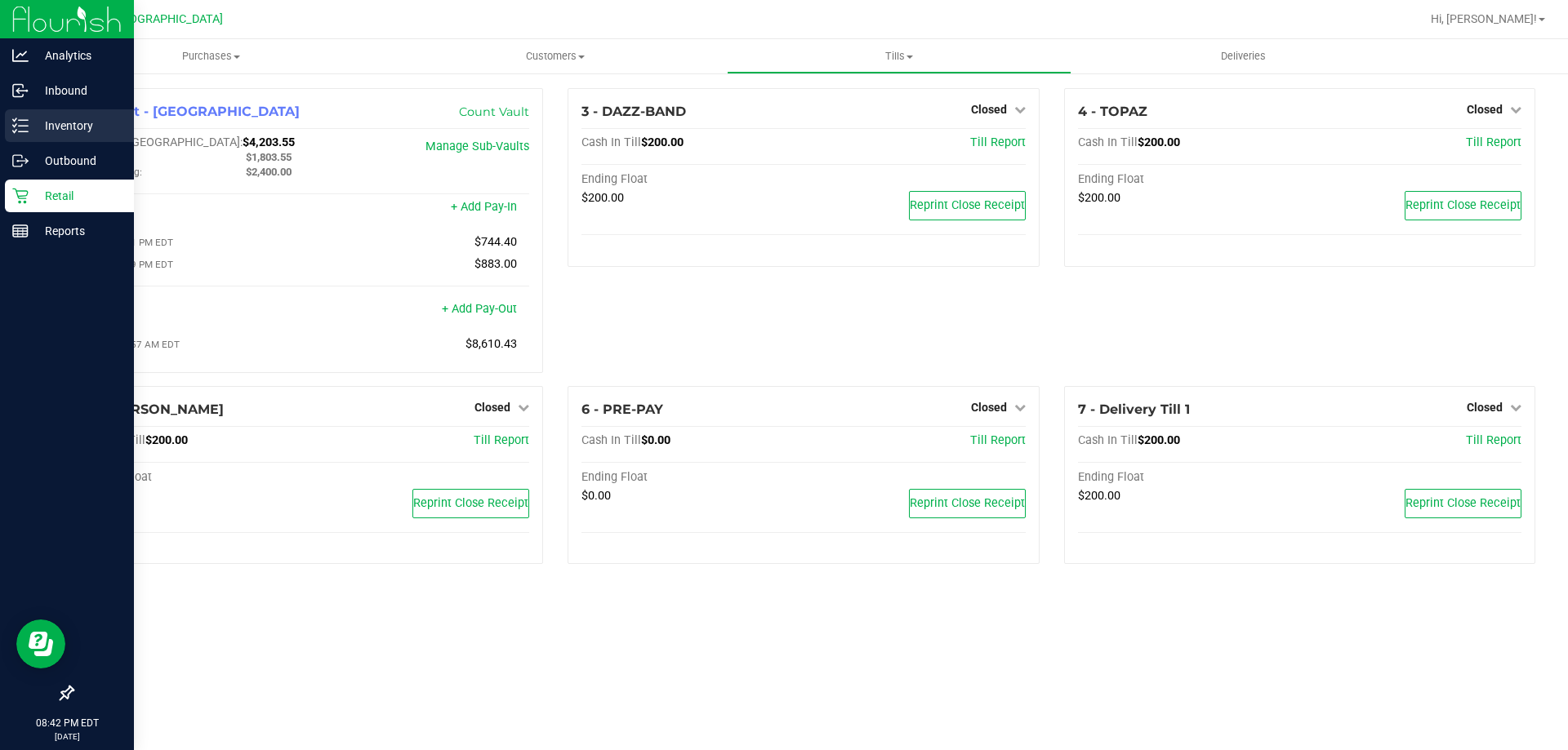
click at [43, 120] on p "Inventory" at bounding box center [77, 126] width 98 height 19
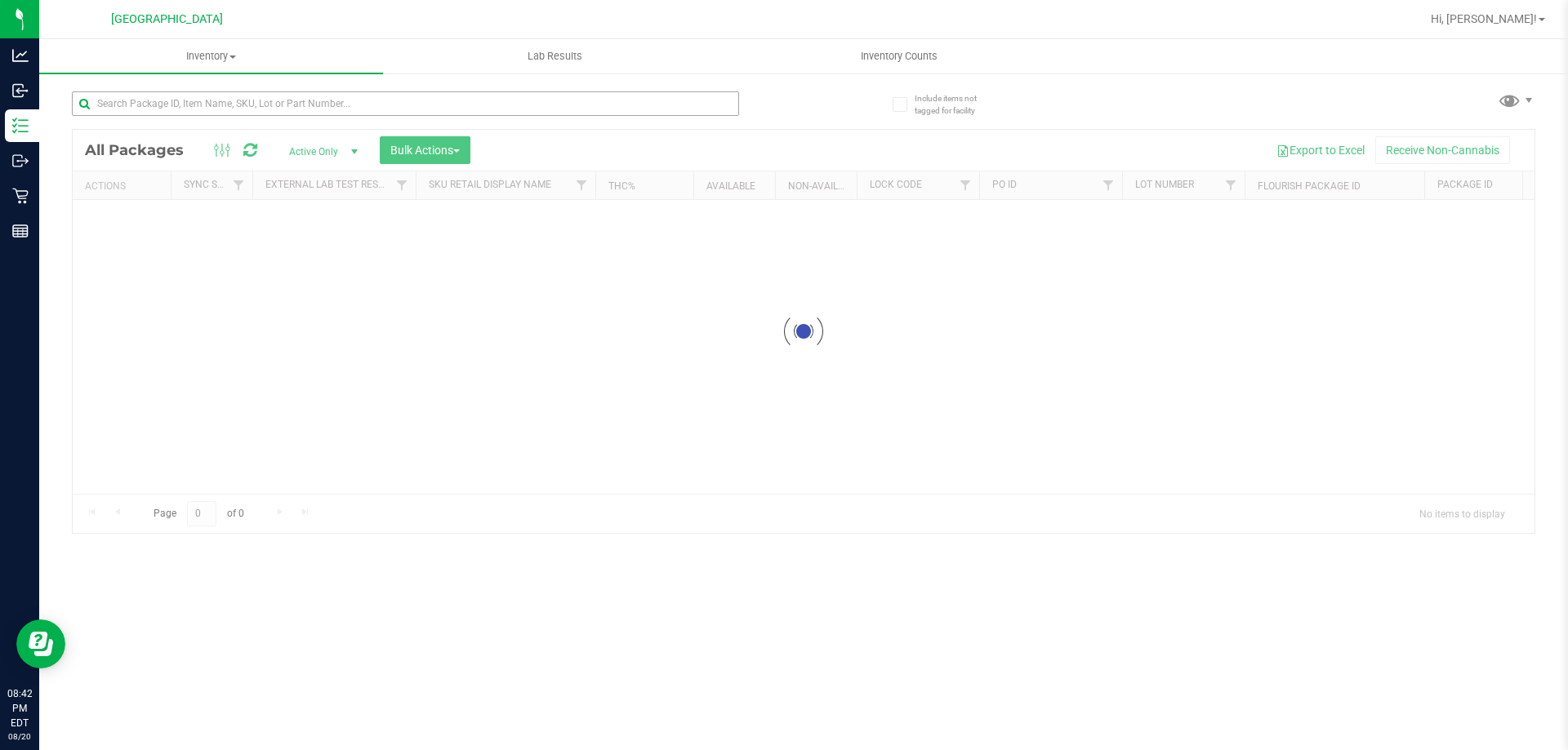
click at [244, 113] on input "text" at bounding box center [405, 103] width 668 height 24
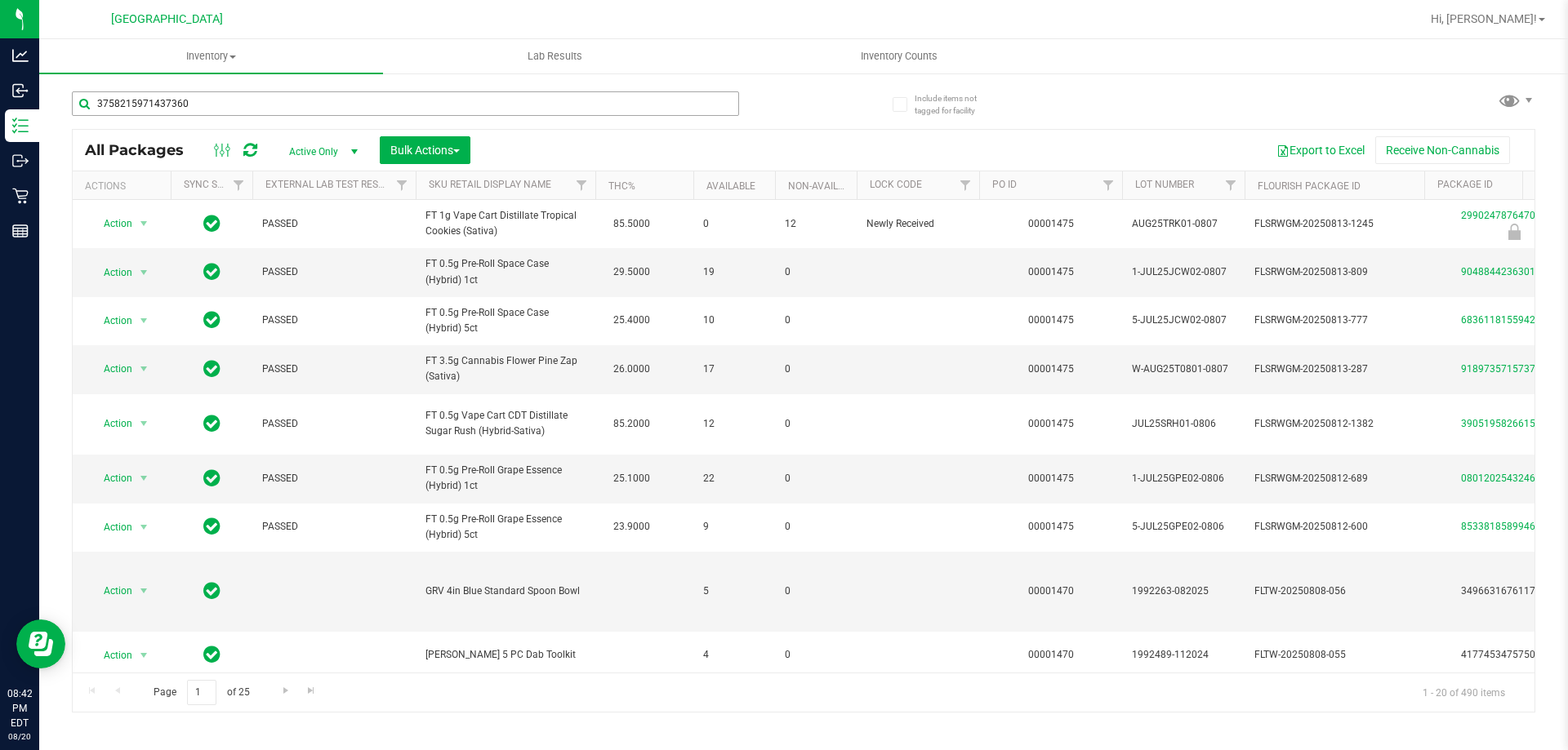
type input "3758215971437360"
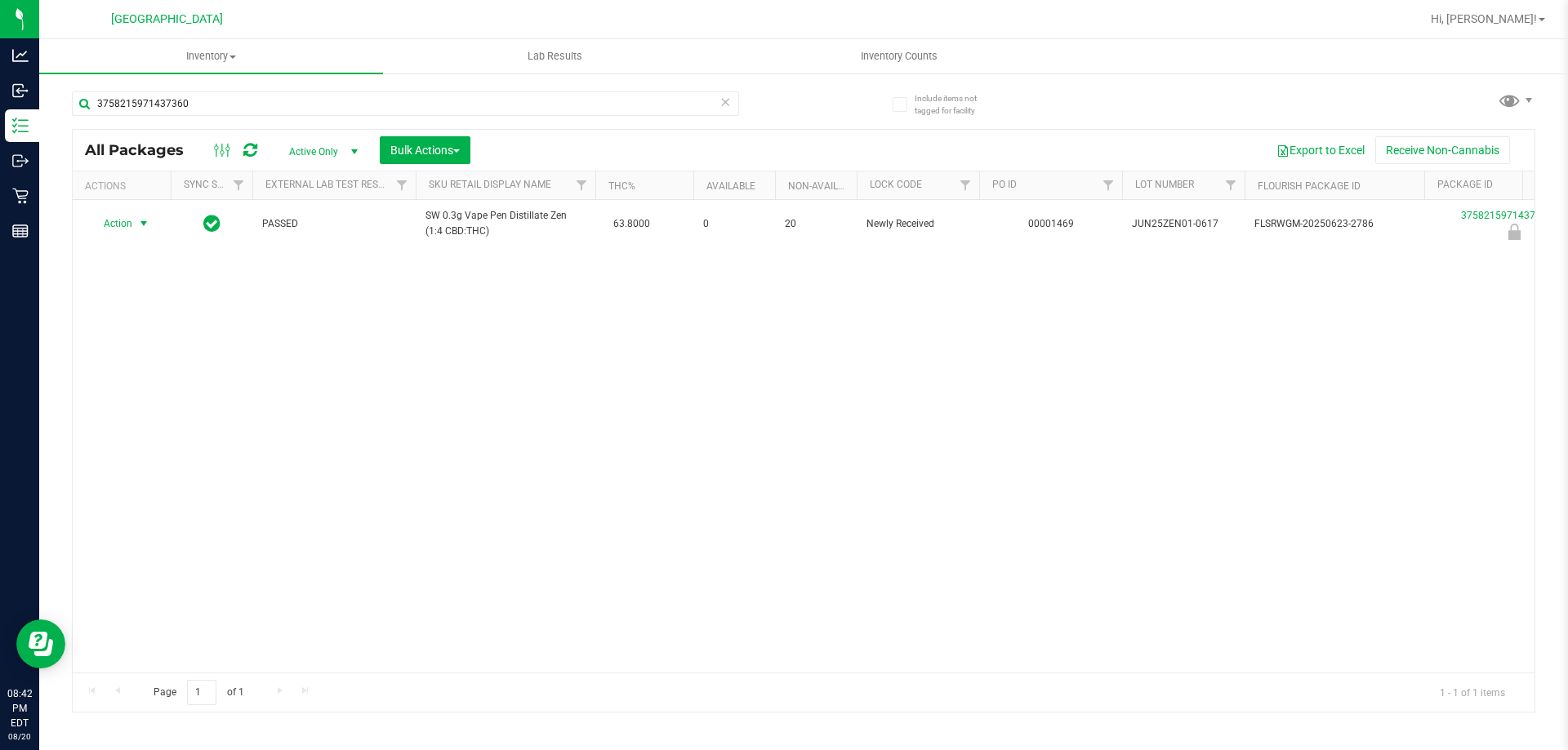
click at [154, 215] on span "select" at bounding box center [143, 223] width 20 height 22
click at [130, 406] on li "Unlock package" at bounding box center [141, 418] width 104 height 24
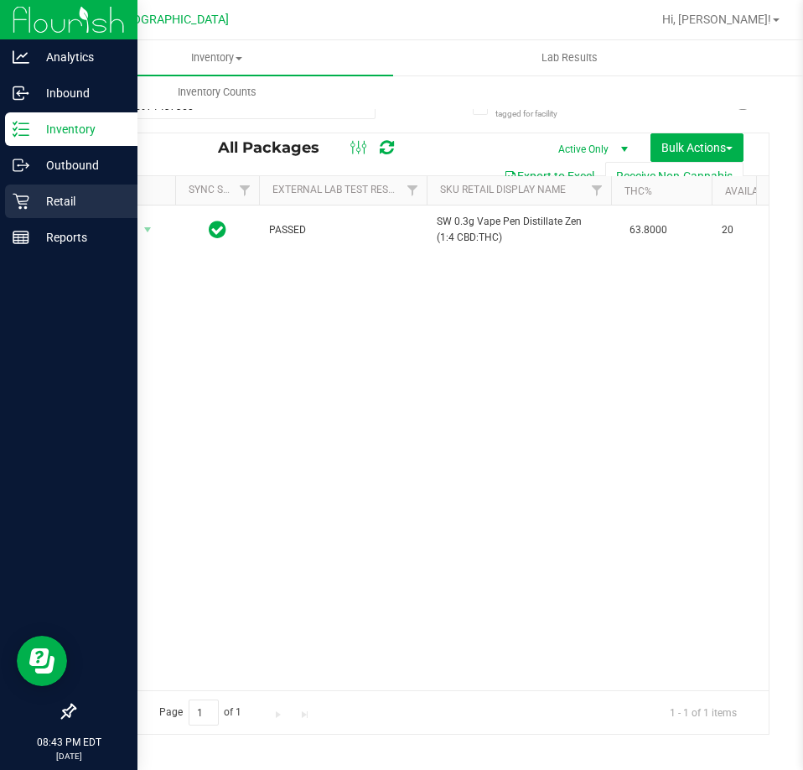
click at [20, 220] on link "Retail" at bounding box center [68, 202] width 137 height 36
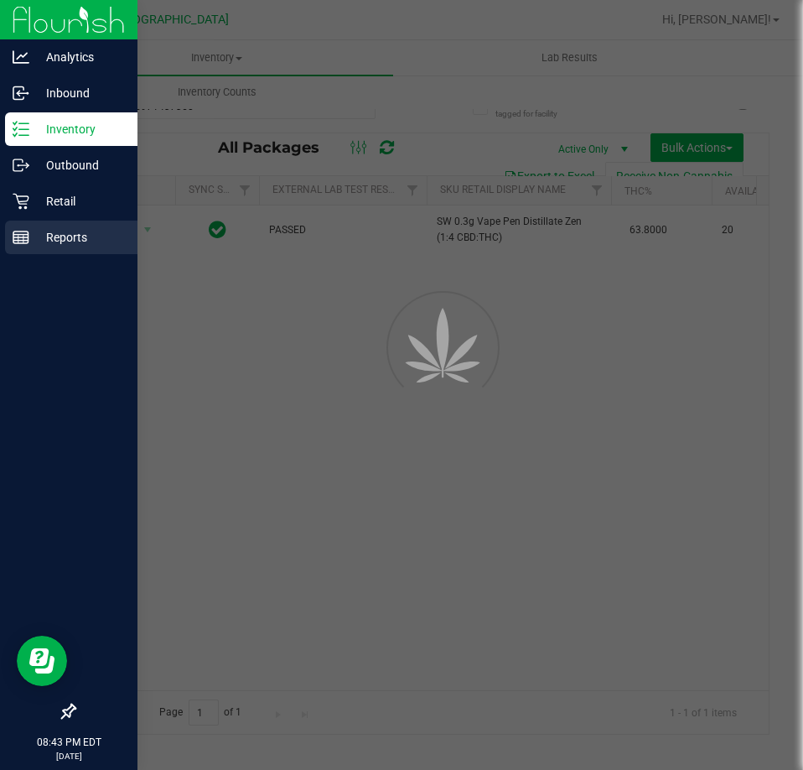
click at [20, 232] on icon at bounding box center [21, 237] width 17 height 17
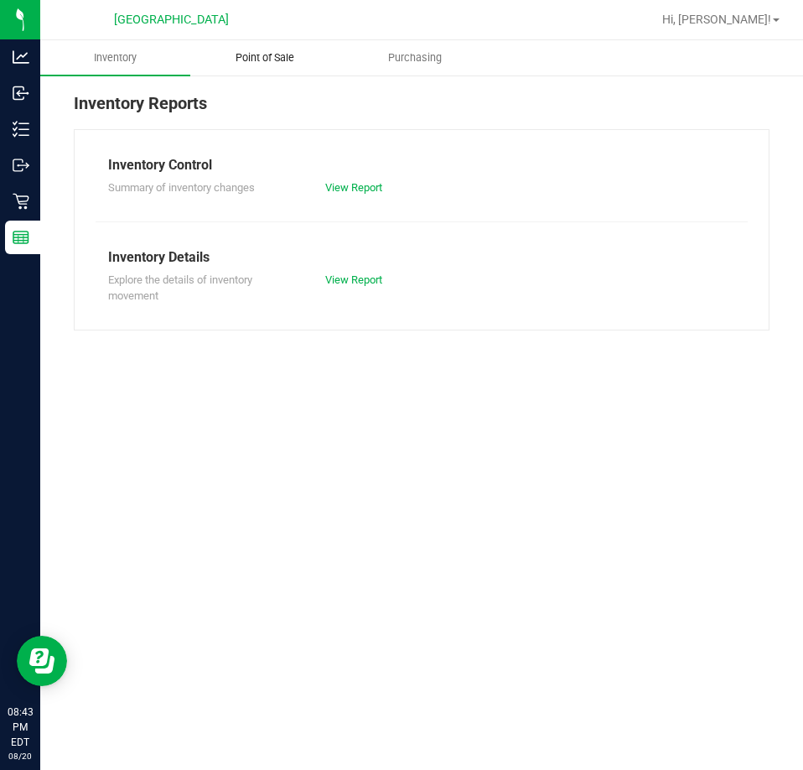
click at [316, 60] on span "Point of Sale" at bounding box center [265, 57] width 104 height 15
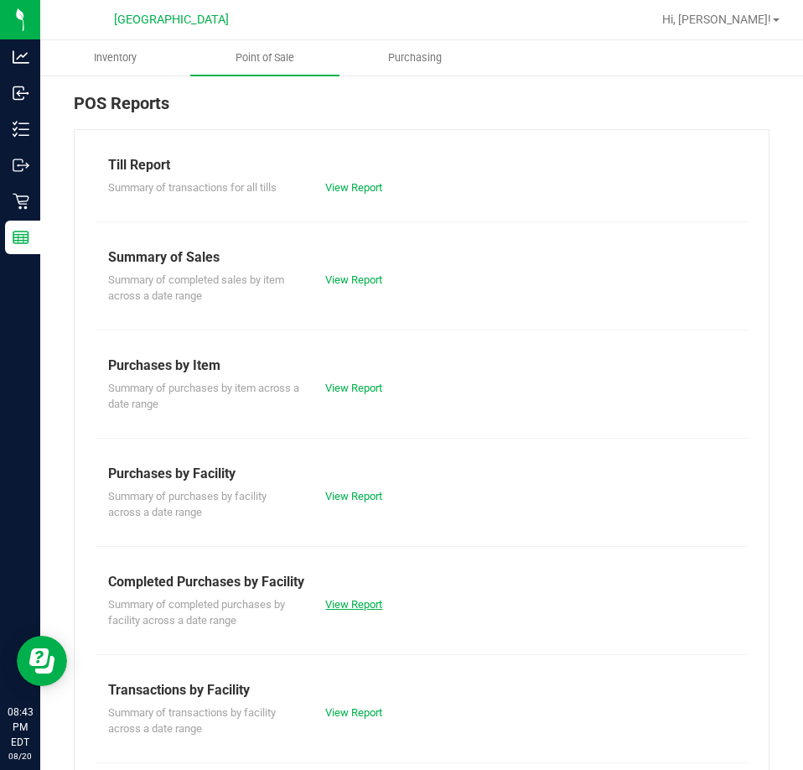
click at [330, 603] on link "View Report" at bounding box center [353, 604] width 57 height 13
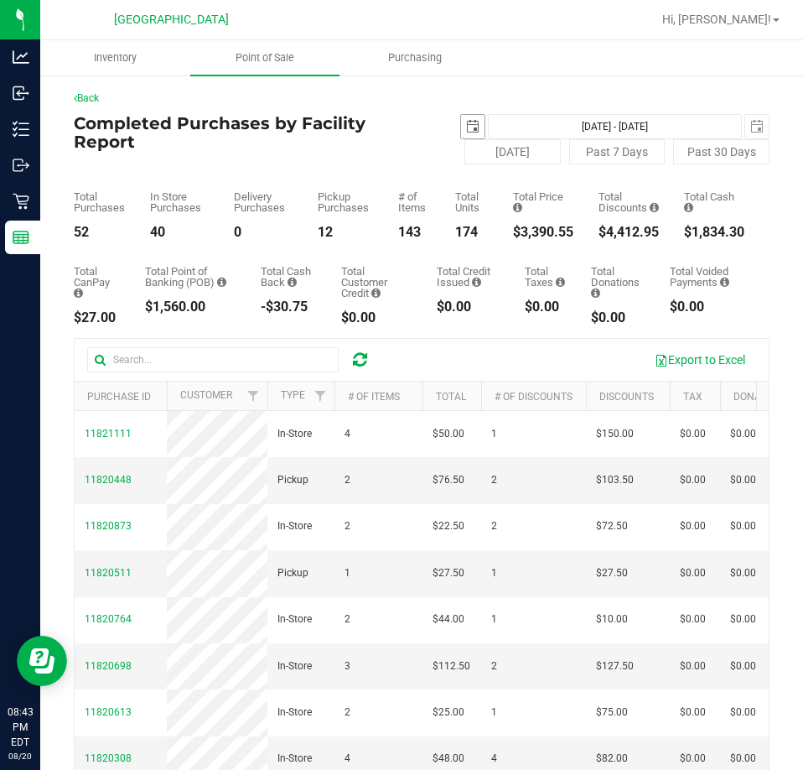
click at [473, 131] on span "select" at bounding box center [472, 126] width 23 height 23
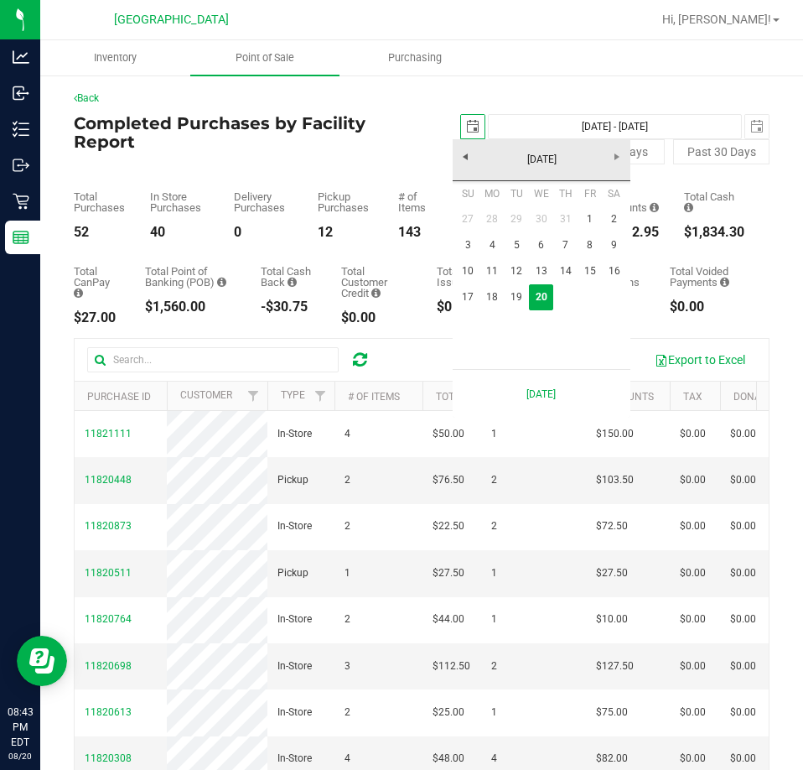
scroll to position [0, 42]
click at [491, 296] on link "18" at bounding box center [492, 297] width 24 height 26
type input "[DATE]"
type input "[DATE] - [DATE]"
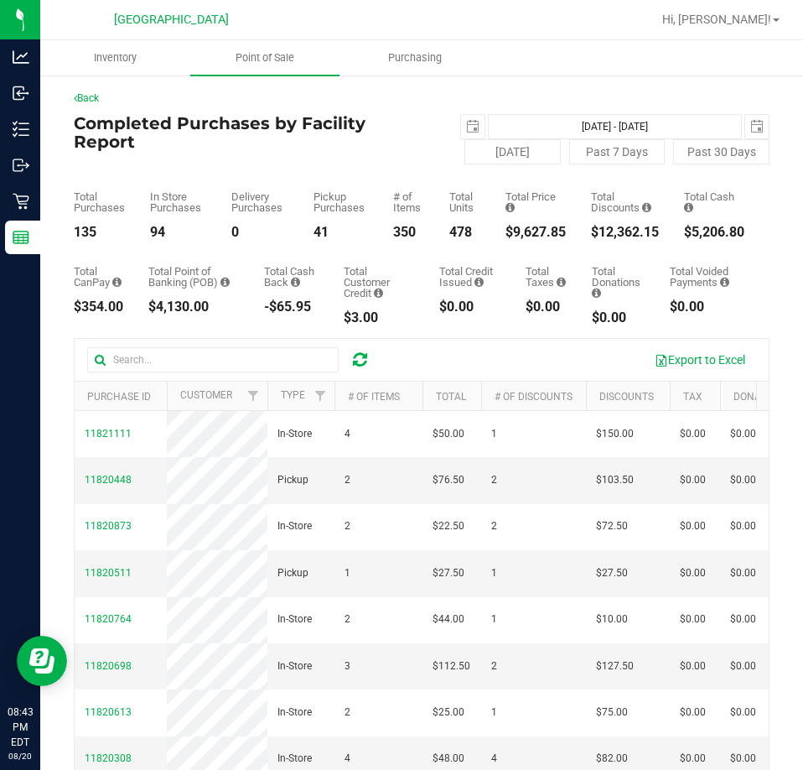
click at [428, 127] on div "[DATE] [DATE] - [DATE] [DATE]" at bounding box center [595, 126] width 373 height 25
click at [466, 127] on span "select" at bounding box center [472, 126] width 13 height 13
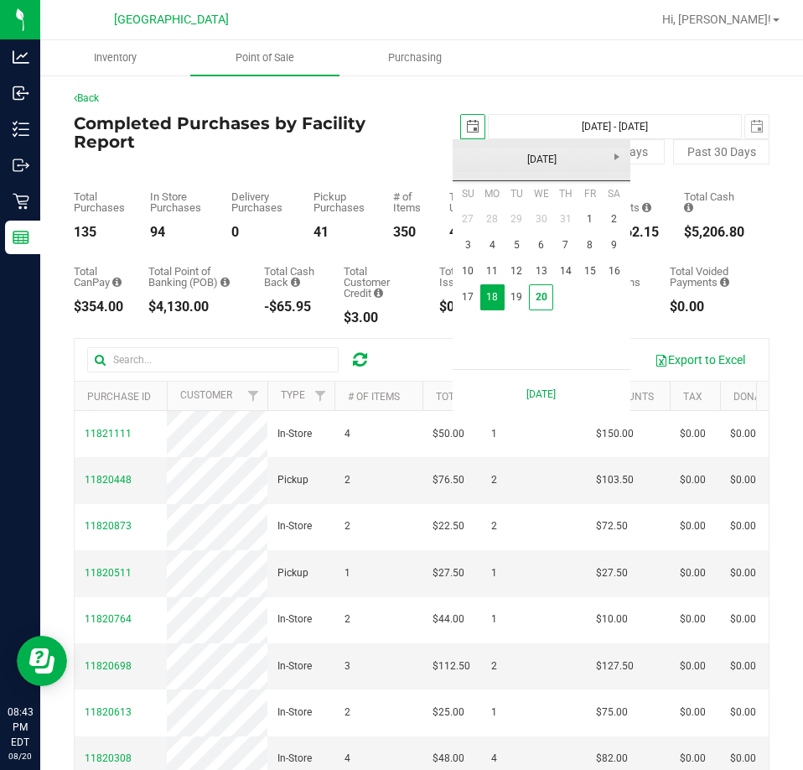
scroll to position [0, 42]
click at [598, 222] on link "1" at bounding box center [590, 219] width 24 height 26
type input "[DATE]"
type input "[DATE] - [DATE]"
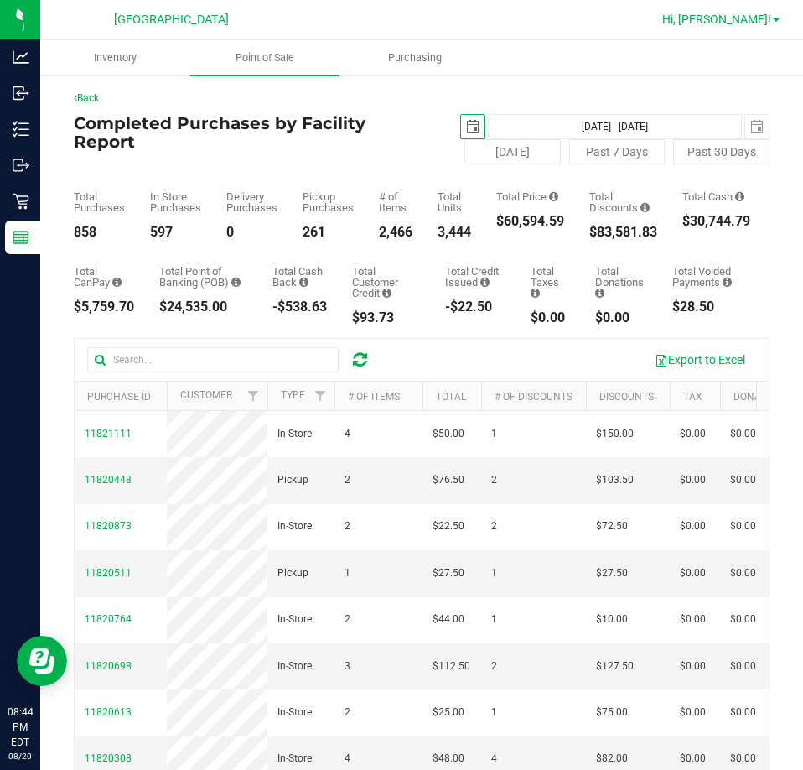
click at [749, 21] on span "Hi, [PERSON_NAME]!" at bounding box center [716, 19] width 109 height 13
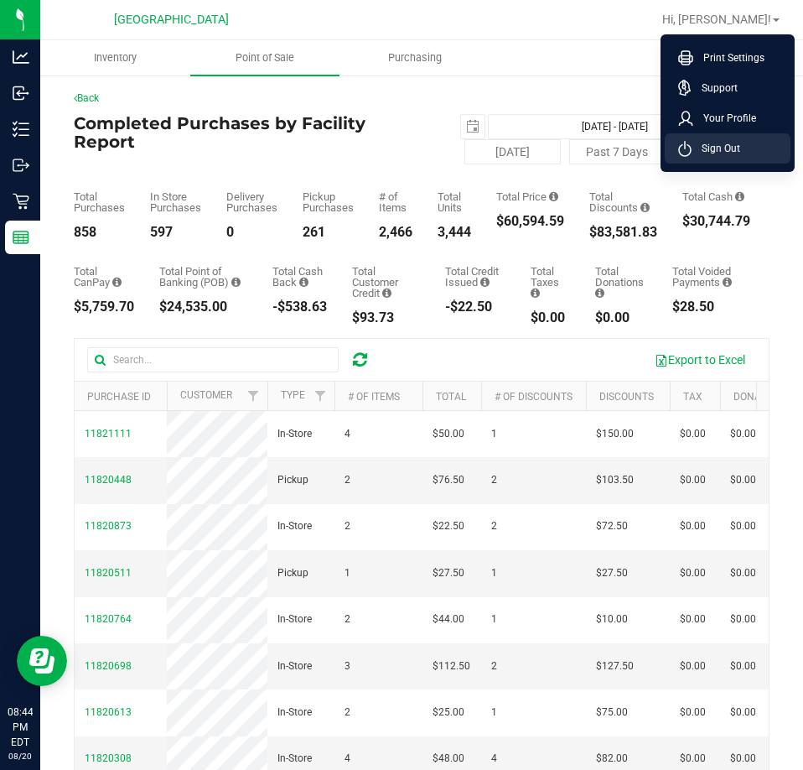
click at [733, 150] on span "Sign Out" at bounding box center [716, 148] width 49 height 17
